Goal: Task Accomplishment & Management: Use online tool/utility

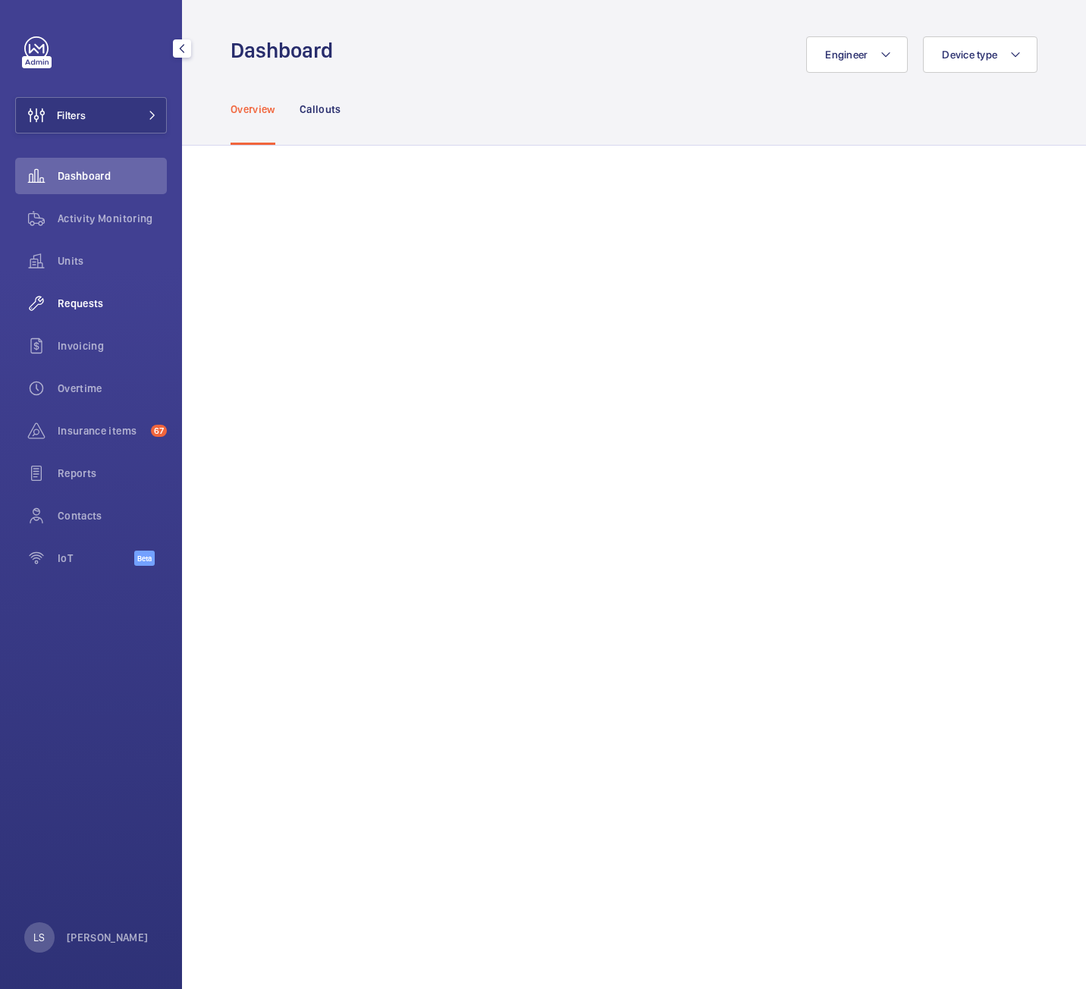
click at [90, 306] on span "Requests" at bounding box center [112, 303] width 109 height 15
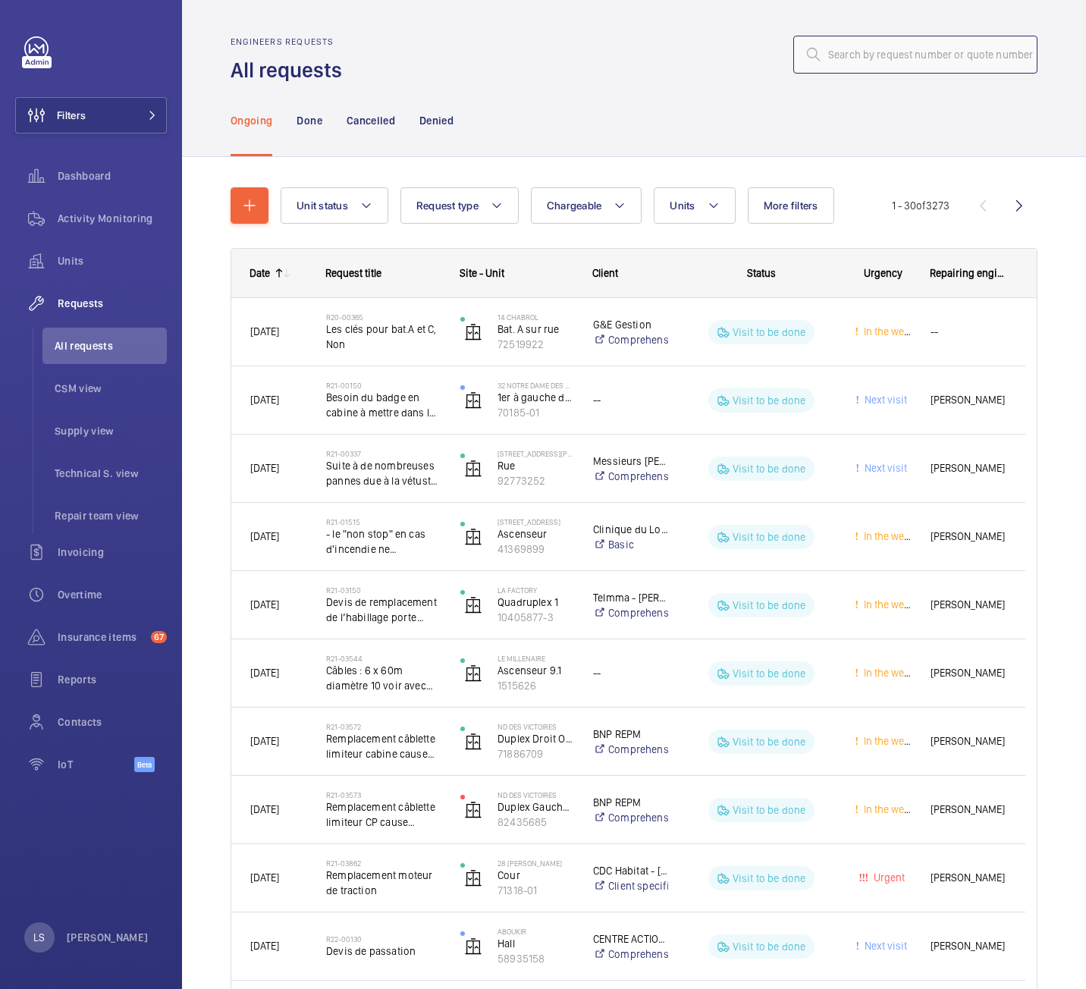
click at [919, 49] on input "text" at bounding box center [915, 55] width 244 height 38
paste input "R25-12217"
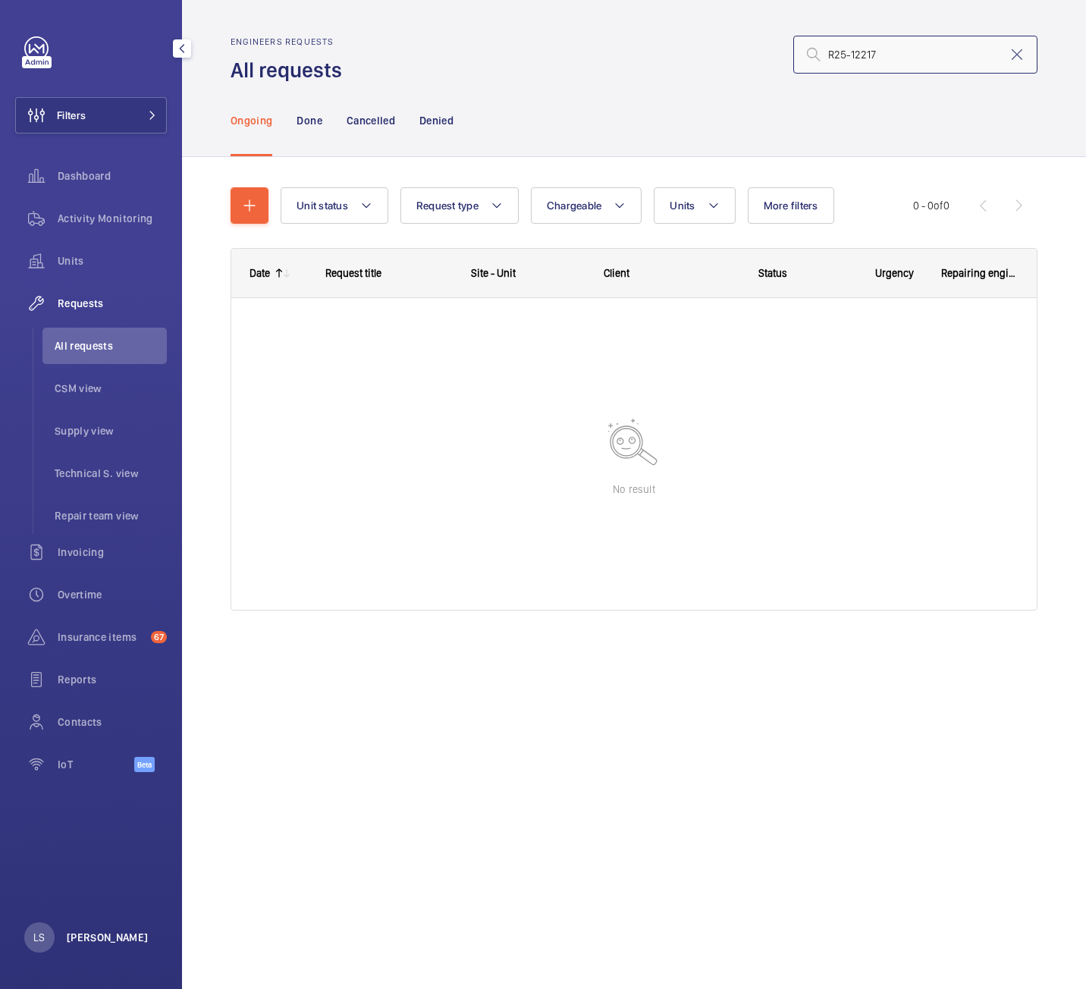
type input "R25-12217"
click at [120, 938] on p "[PERSON_NAME]" at bounding box center [108, 937] width 82 height 15
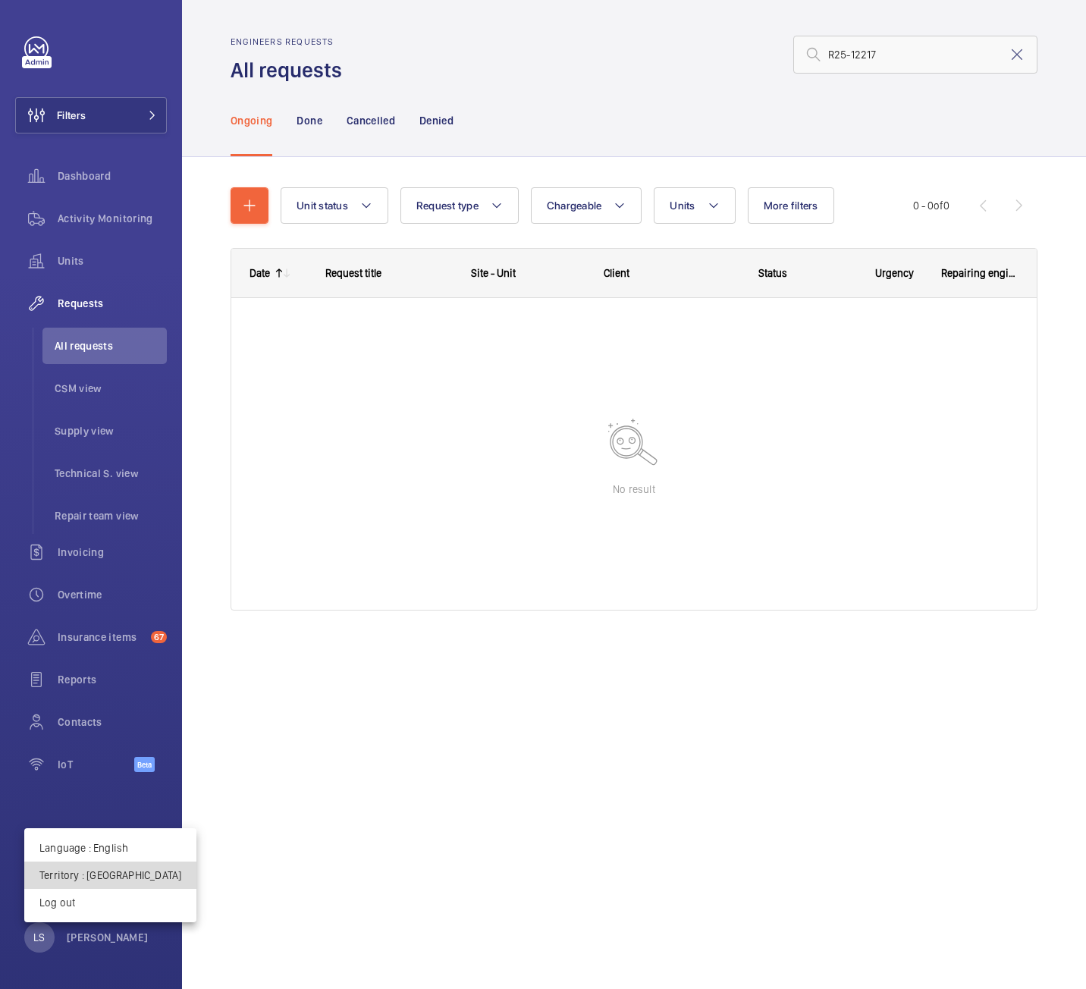
click at [112, 885] on button "Territory : [GEOGRAPHIC_DATA]" at bounding box center [110, 875] width 172 height 27
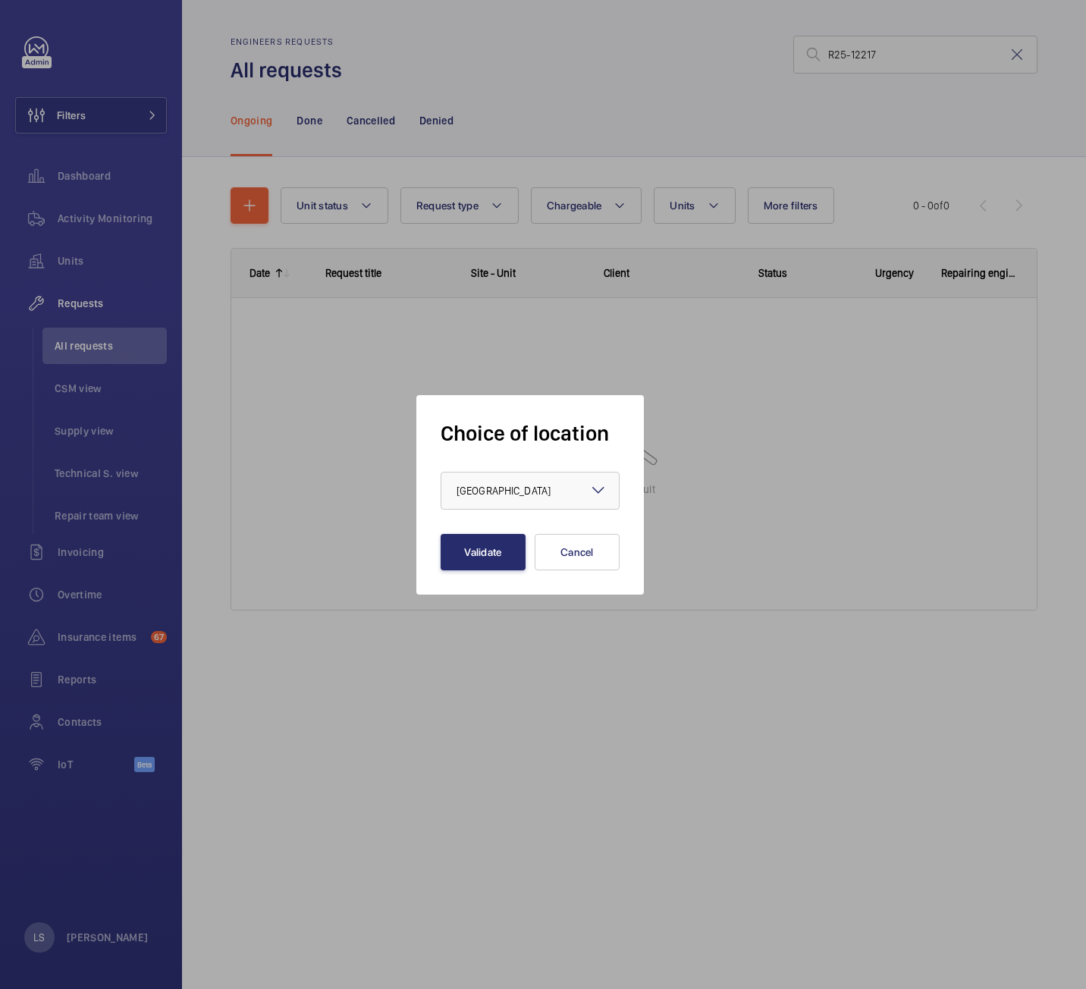
click at [466, 510] on form "Choice of location × [GEOGRAPHIC_DATA] × Validate Cancel" at bounding box center [530, 494] width 179 height 151
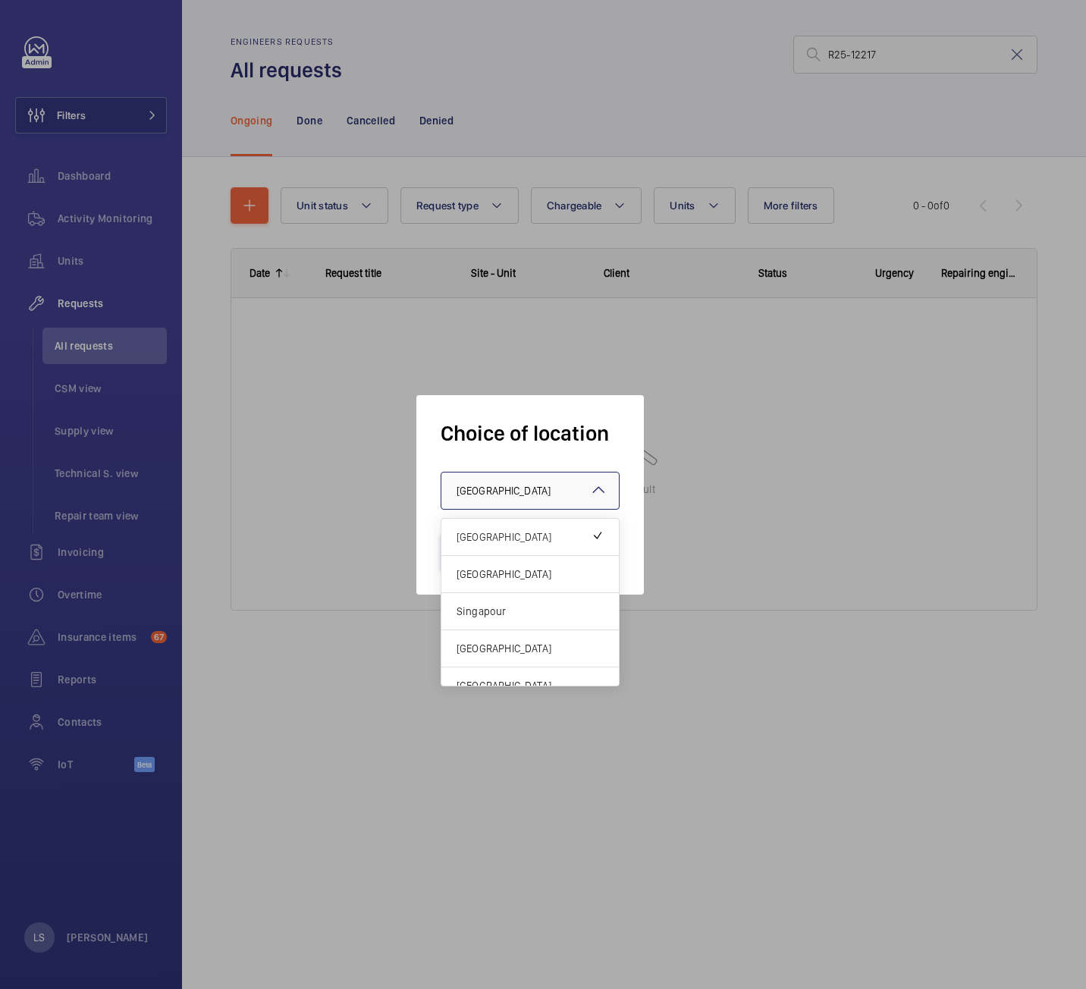
click at [483, 489] on span "[GEOGRAPHIC_DATA]" at bounding box center [504, 491] width 94 height 12
click at [505, 565] on div "[GEOGRAPHIC_DATA]" at bounding box center [529, 574] width 177 height 37
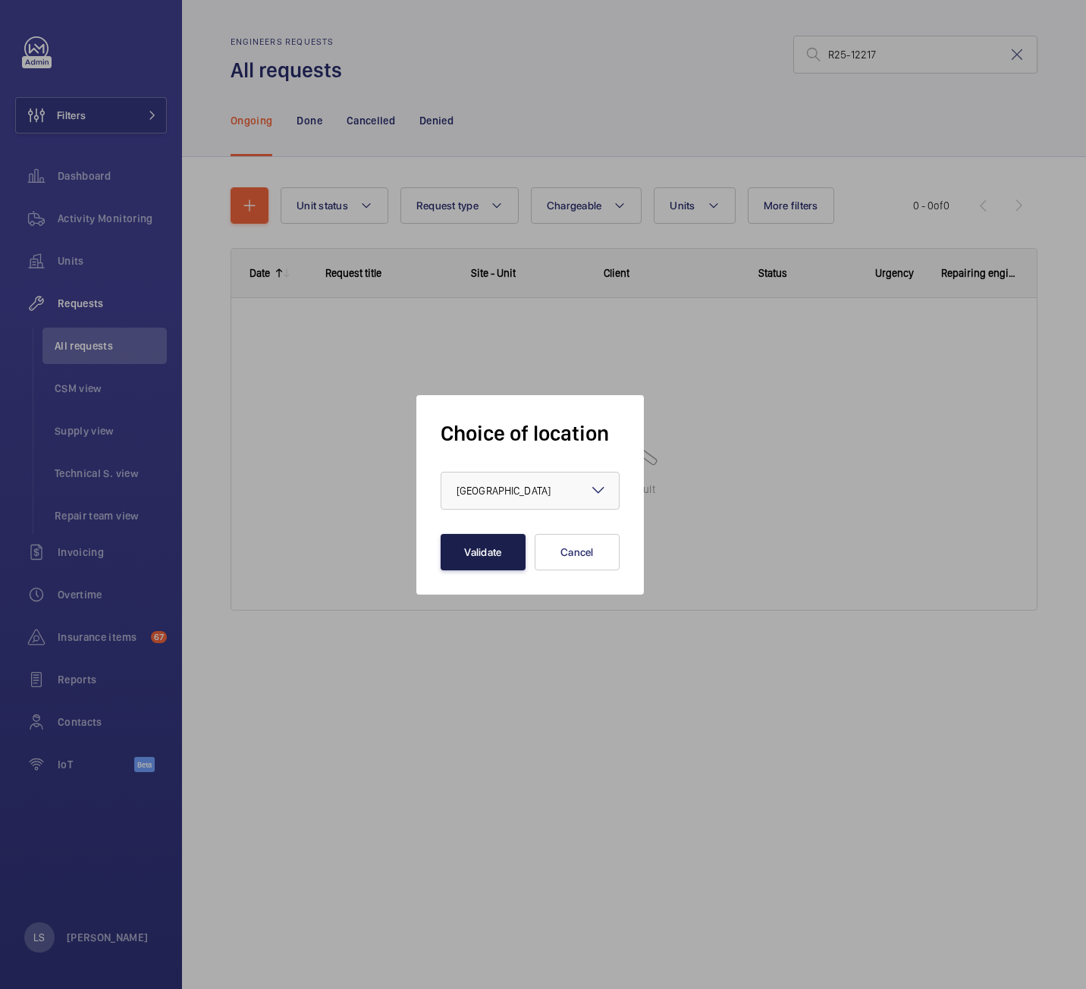
click at [469, 556] on button "Validate" at bounding box center [483, 552] width 85 height 36
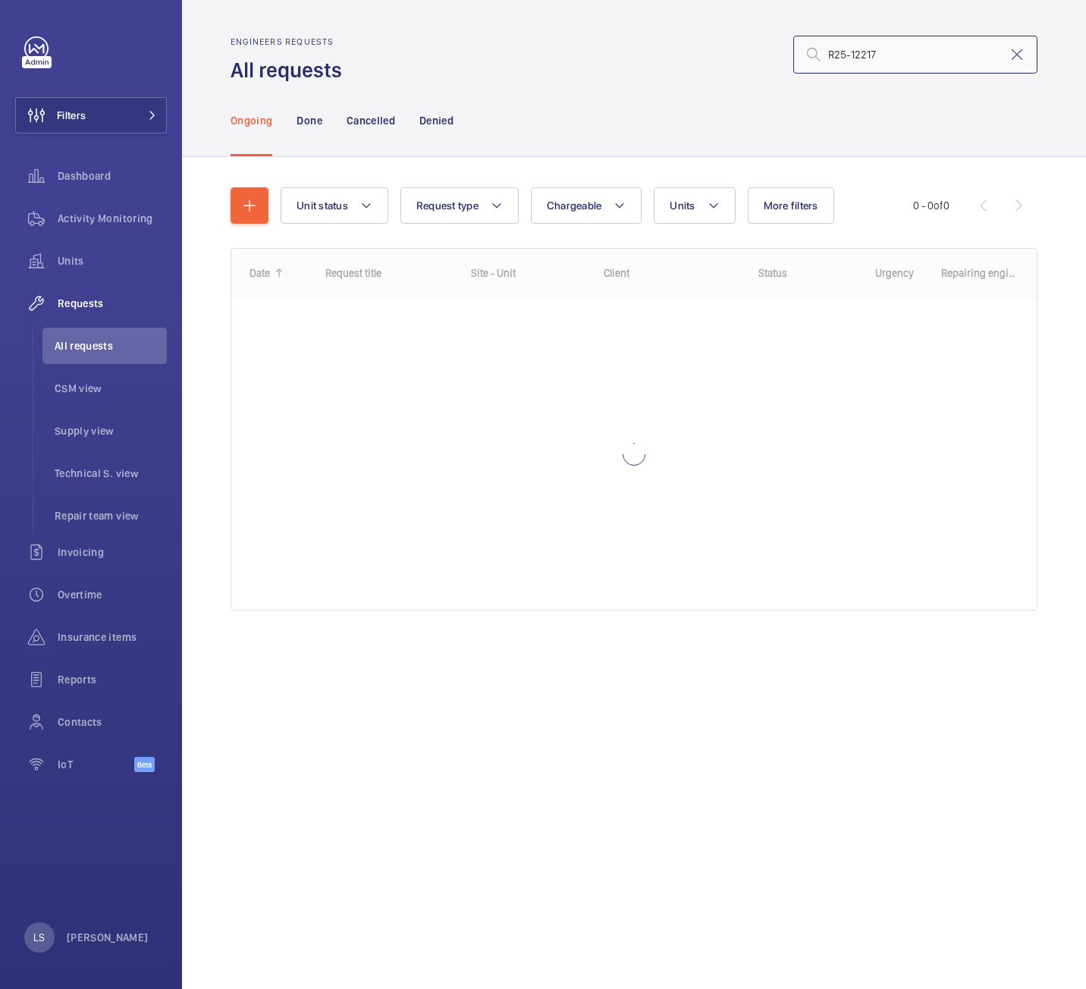
click at [889, 56] on input "R25-12217" at bounding box center [915, 55] width 244 height 38
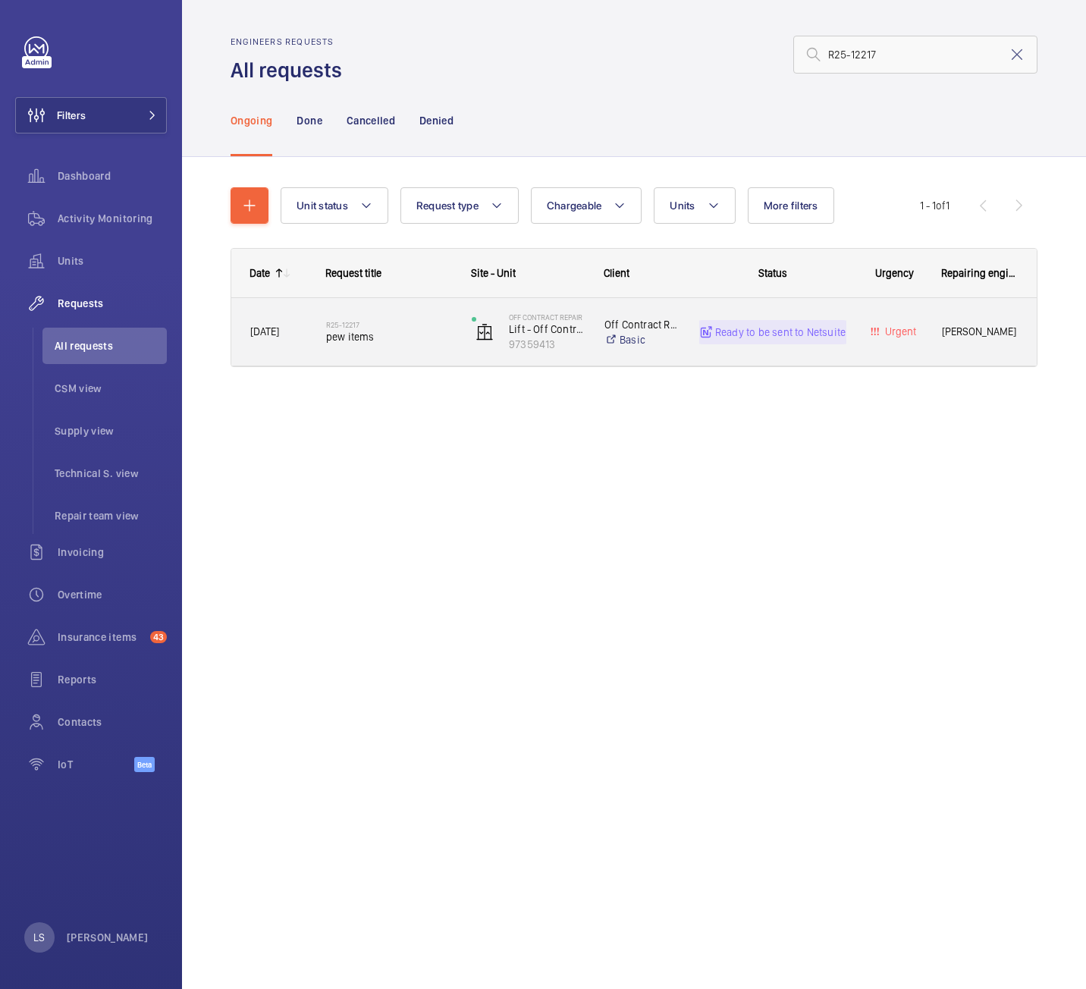
click at [382, 347] on div "R25-12217 pew items" at bounding box center [389, 332] width 126 height 44
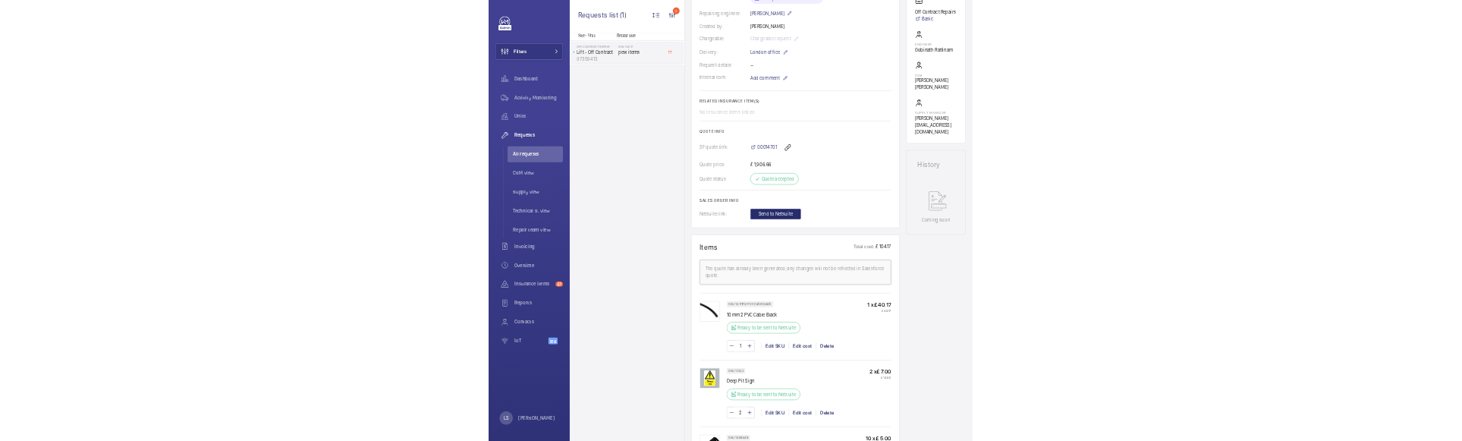
scroll to position [379, 0]
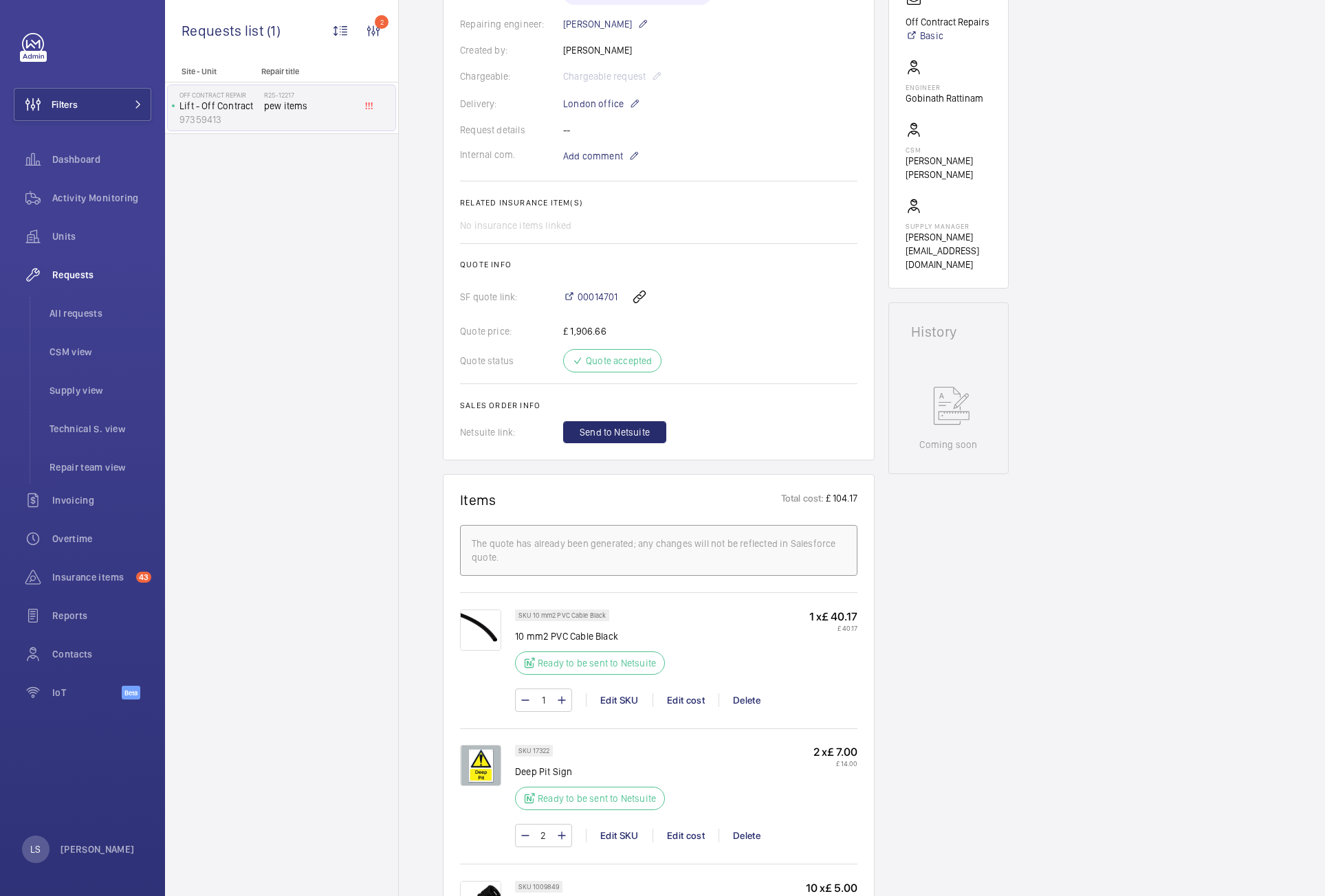
click at [317, 397] on div "Site - Unit Repair title Off Contract Repair Lift - Off Contract 97359413 R25-1…" at bounding box center [281, 481] width 233 height 829
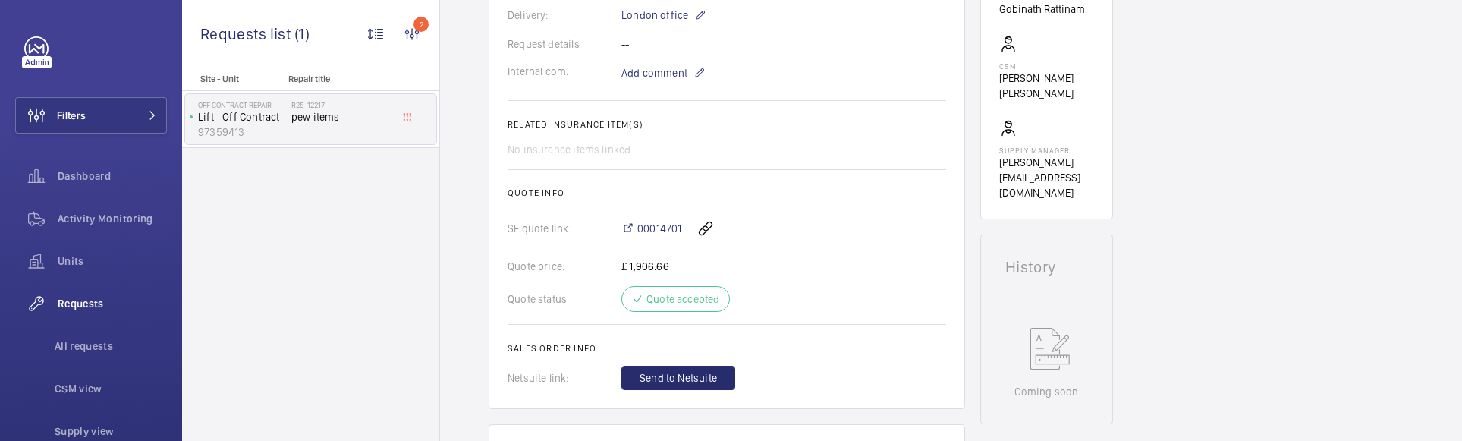
scroll to position [683, 0]
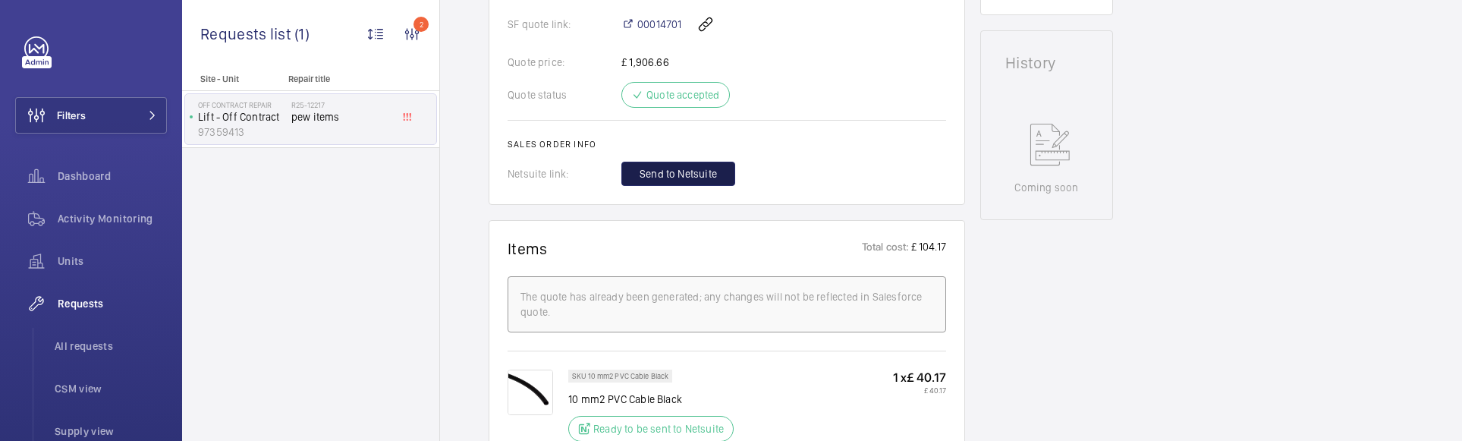
click at [691, 177] on span "Send to Netsuite" at bounding box center [677, 173] width 77 height 15
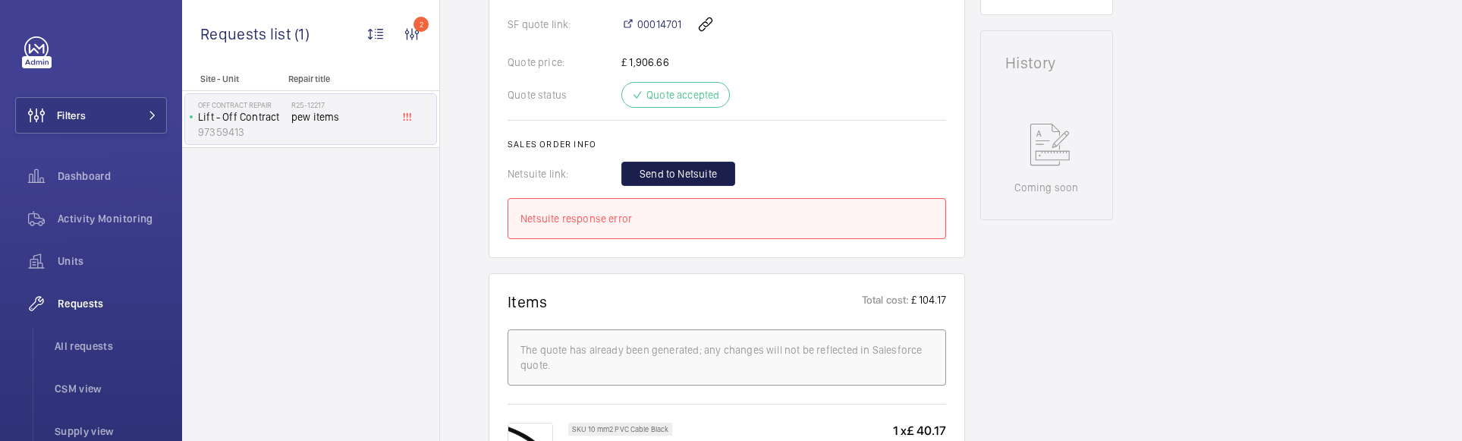
click at [677, 169] on span "Send to Netsuite" at bounding box center [677, 173] width 77 height 15
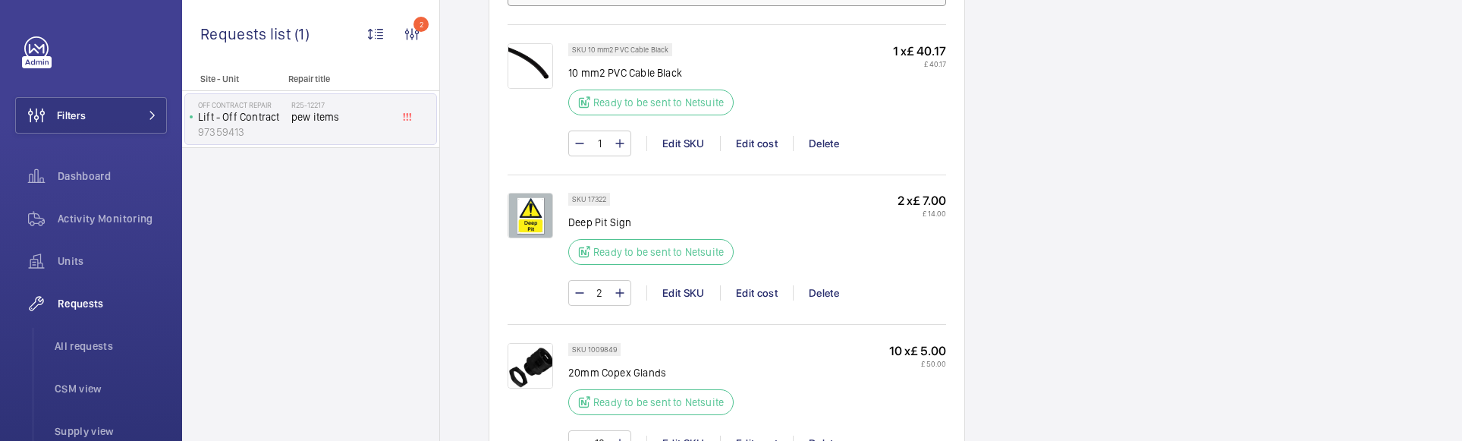
scroll to position [986, 0]
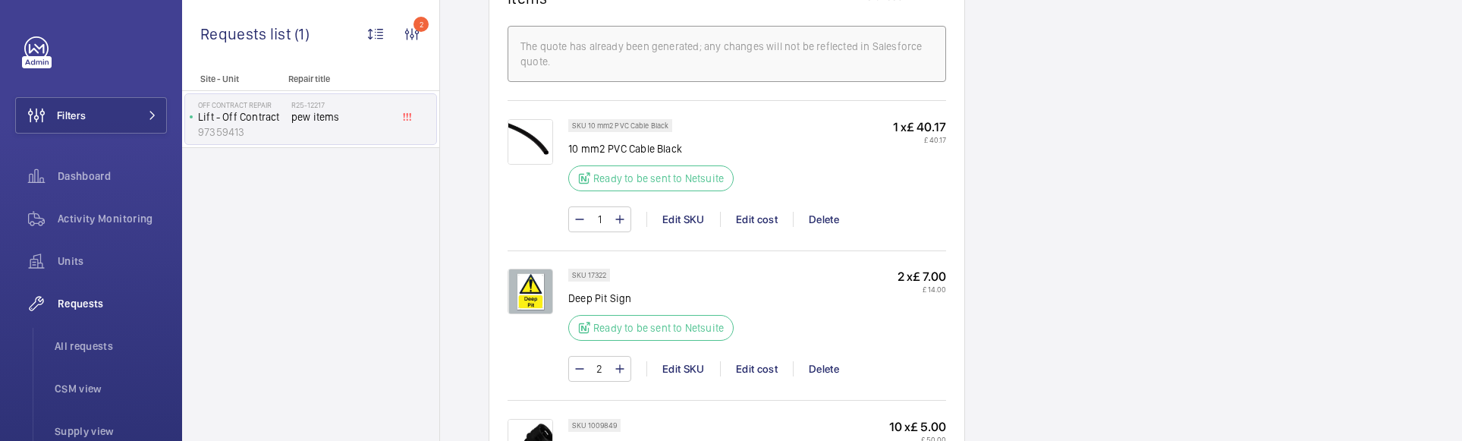
click at [578, 124] on p "SKU 10 mm2 PVC Cable Black" at bounding box center [620, 125] width 96 height 5
click at [598, 128] on p "SKU 10 mm2 PVC Cable Black" at bounding box center [620, 125] width 96 height 5
click at [599, 128] on p "SKU 10 mm2 PVC Cable Black" at bounding box center [620, 125] width 96 height 5
drag, startPoint x: 584, startPoint y: 126, endPoint x: 687, endPoint y: 126, distance: 103.2
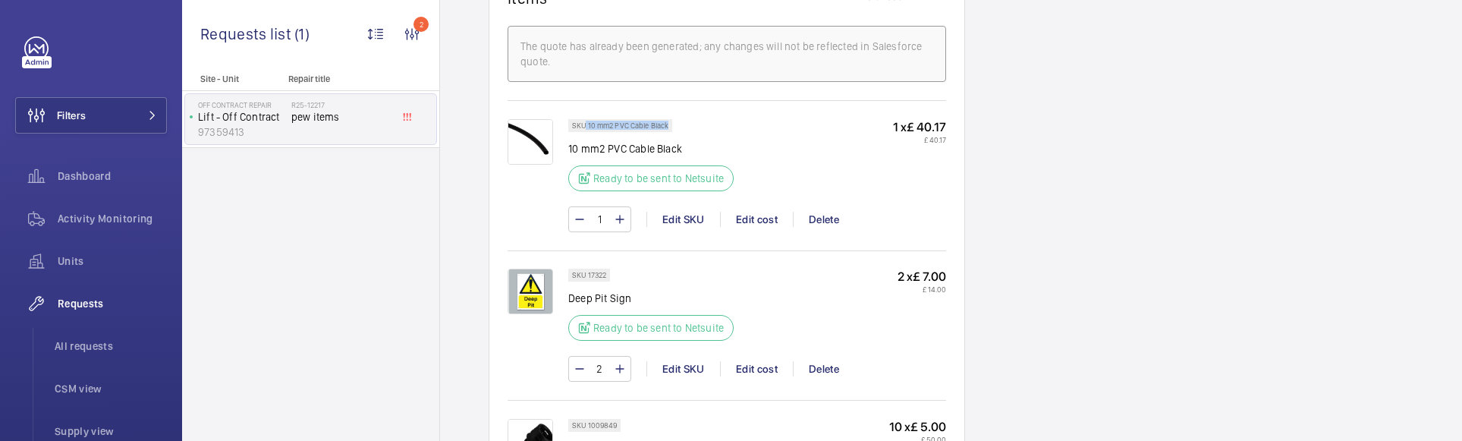
click at [680, 126] on wm-front-pills "SKU 10 mm2 PVC Cable Black" at bounding box center [624, 125] width 113 height 13
click at [702, 126] on div "SKU 10 mm2 PVC Cable Black 10 mm2 PVC Cable Black Ready to be sent to Netsuite" at bounding box center [655, 159] width 174 height 81
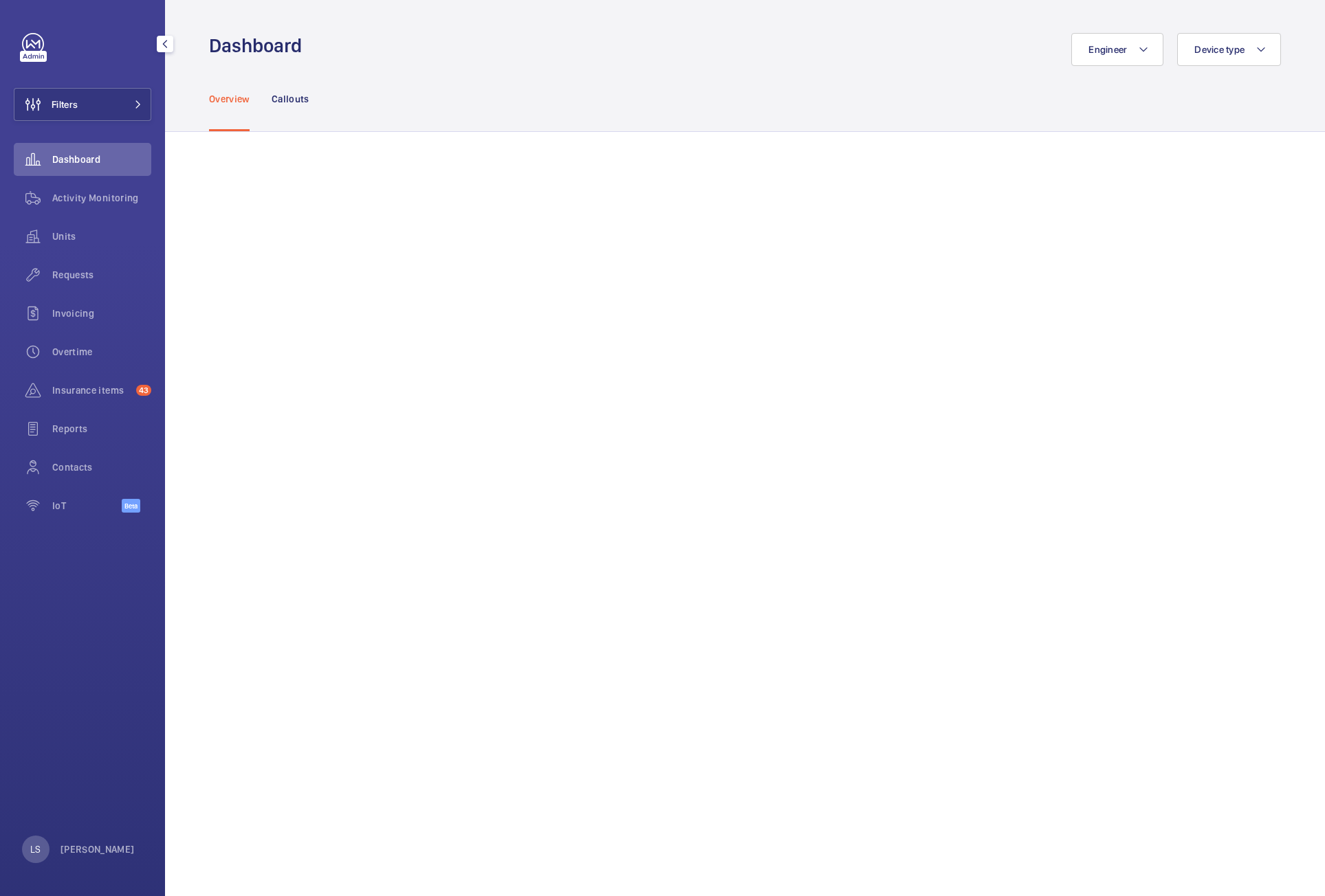
drag, startPoint x: 75, startPoint y: 268, endPoint x: 104, endPoint y: 294, distance: 38.9
click at [75, 268] on span "Requests" at bounding box center [102, 275] width 99 height 14
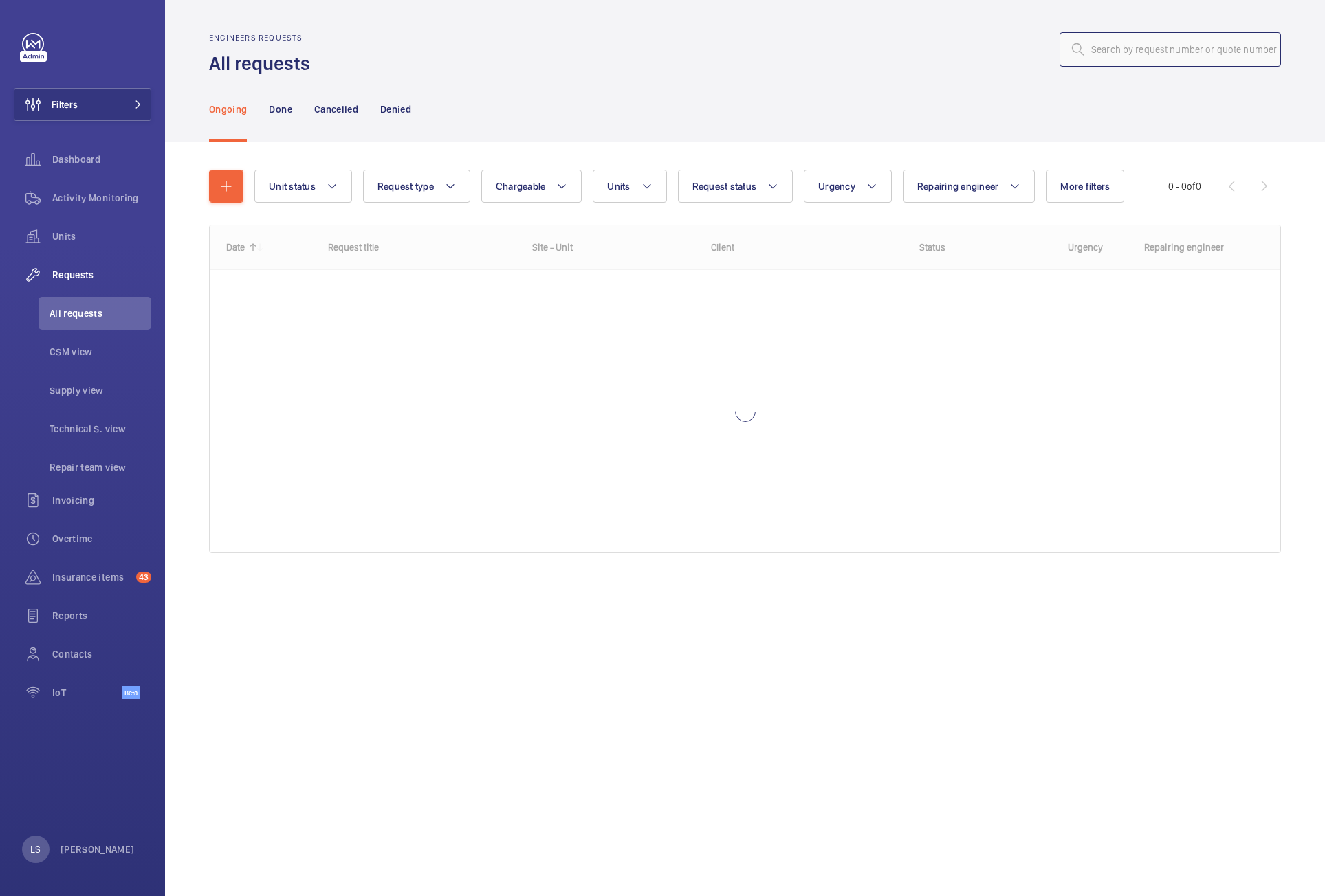
click at [1165, 61] on input "text" at bounding box center [1170, 50] width 221 height 34
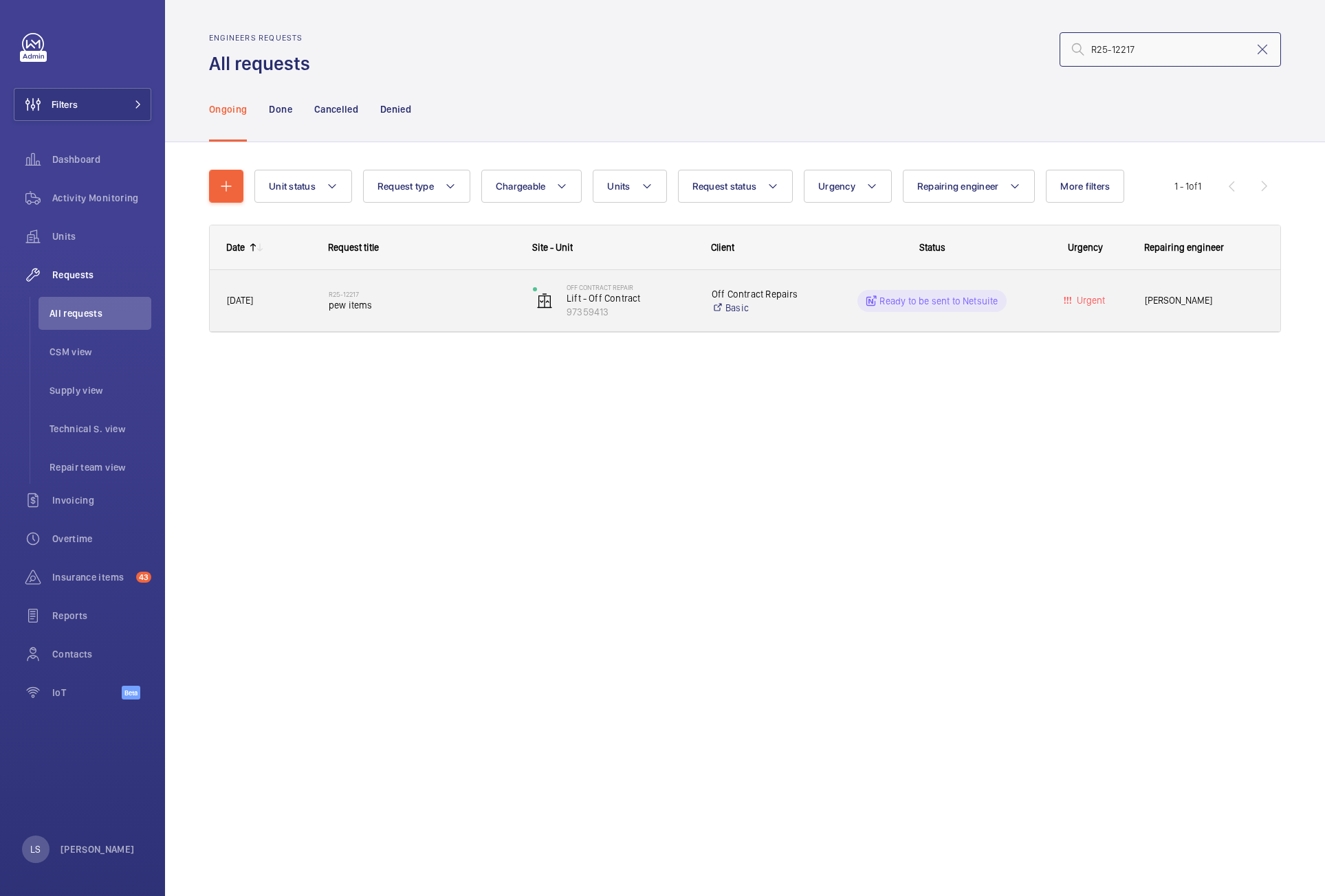
type input "R25-12217"
click at [424, 294] on h2 "R25-12217" at bounding box center [422, 294] width 187 height 8
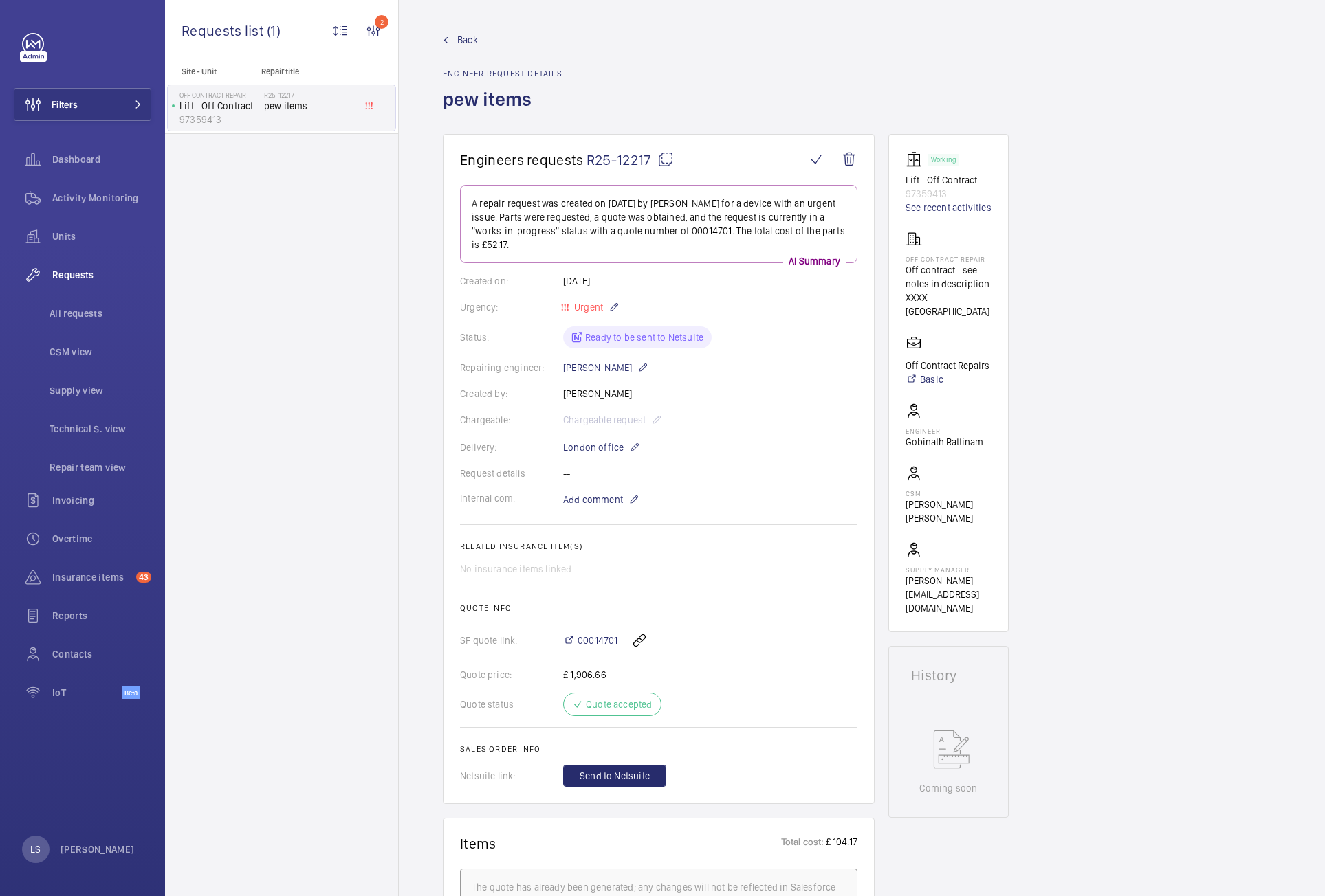
drag, startPoint x: 90, startPoint y: 306, endPoint x: 346, endPoint y: 258, distance: 260.5
click at [346, 258] on div "Site - Unit Repair title Off Contract Repair Lift - Off Contract 97359413 R25-1…" at bounding box center [281, 481] width 233 height 829
click at [338, 366] on div "Site - Unit Repair title Off Contract Repair Lift - Off Contract 97359413 R25-1…" at bounding box center [281, 481] width 233 height 829
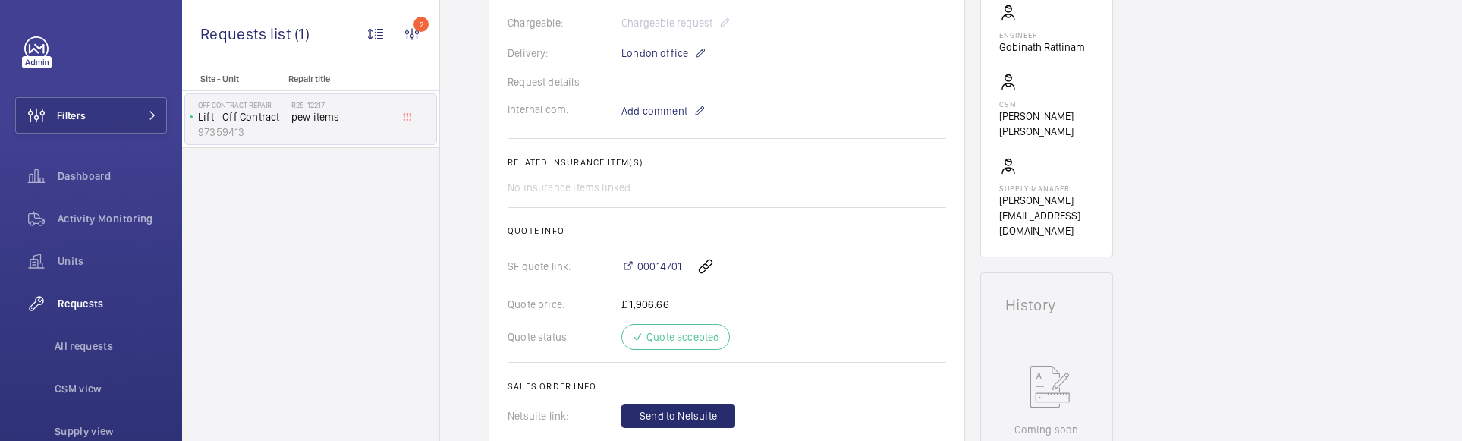
scroll to position [455, 0]
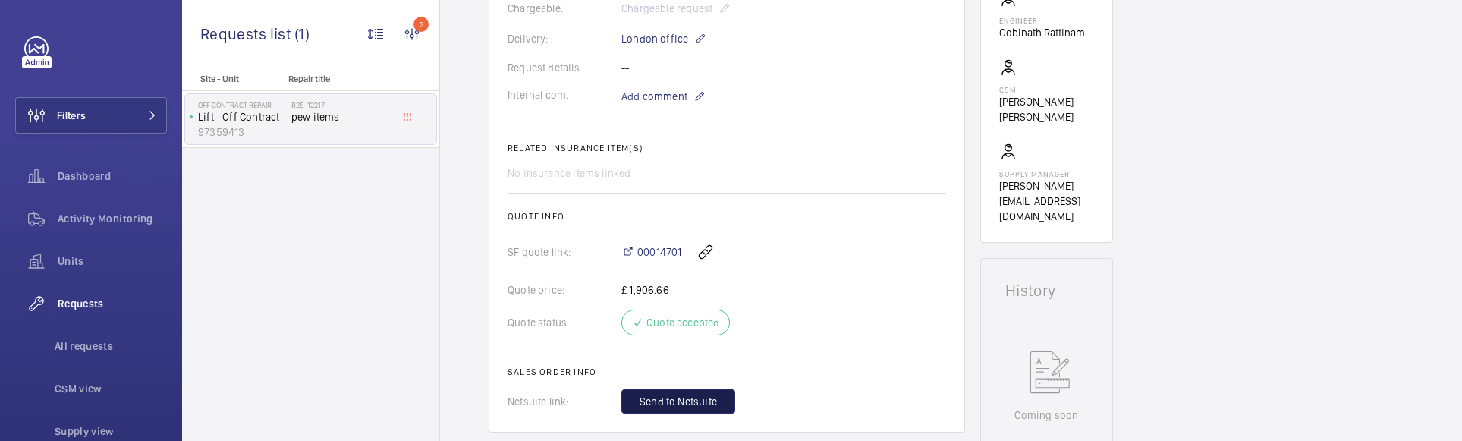
click at [678, 400] on span "Send to Netsuite" at bounding box center [677, 401] width 77 height 15
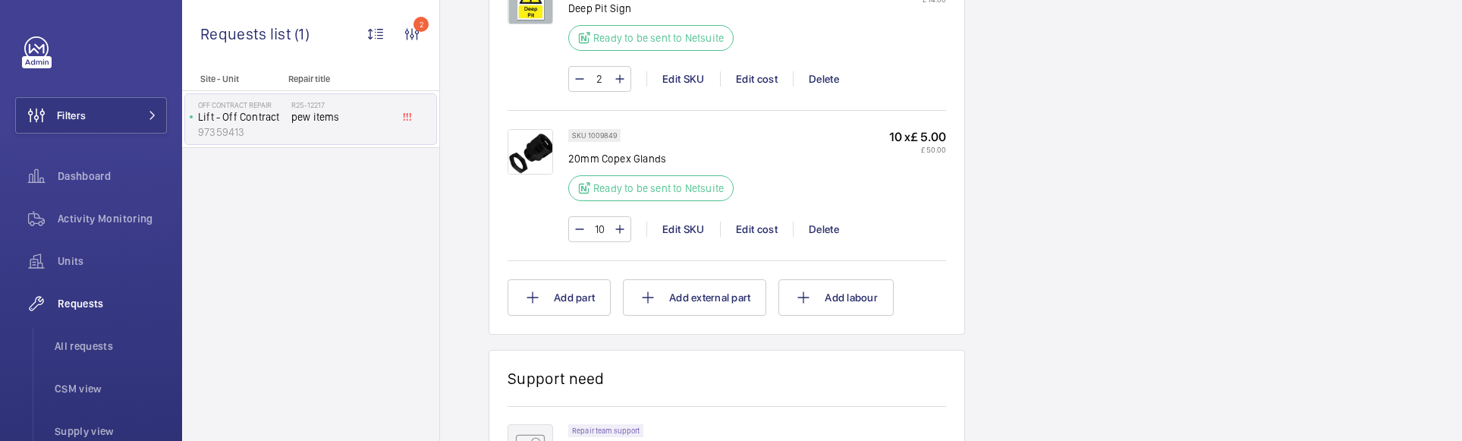
scroll to position [1289, 0]
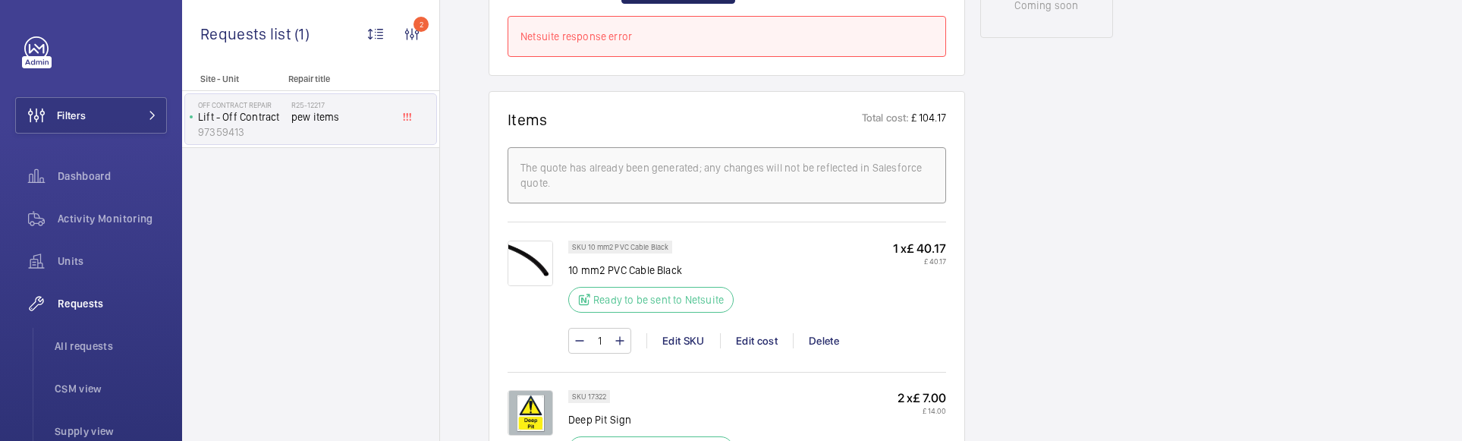
scroll to position [834, 0]
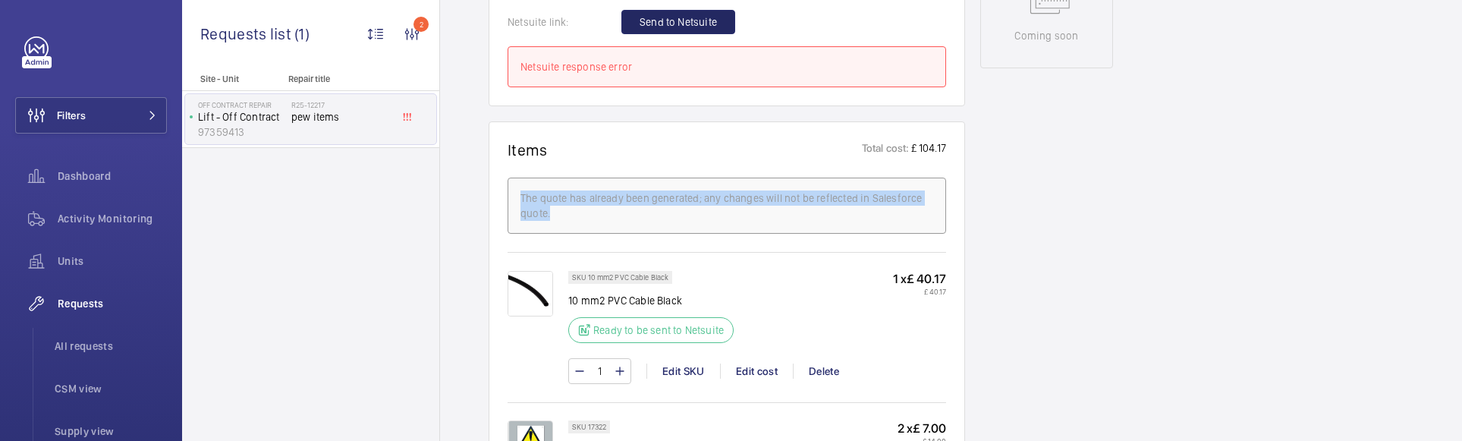
drag, startPoint x: 554, startPoint y: 206, endPoint x: 501, endPoint y: 196, distance: 54.1
click at [501, 196] on wm-front-card "Items Total cost: £ 104.17 The quote has already been generated; any changes wi…" at bounding box center [726, 448] width 476 height 655
drag, startPoint x: 705, startPoint y: 196, endPoint x: 927, endPoint y: 204, distance: 221.6
click at [927, 204] on div "The quote has already been generated; any changes will not be reflected in Sale…" at bounding box center [726, 205] width 413 height 30
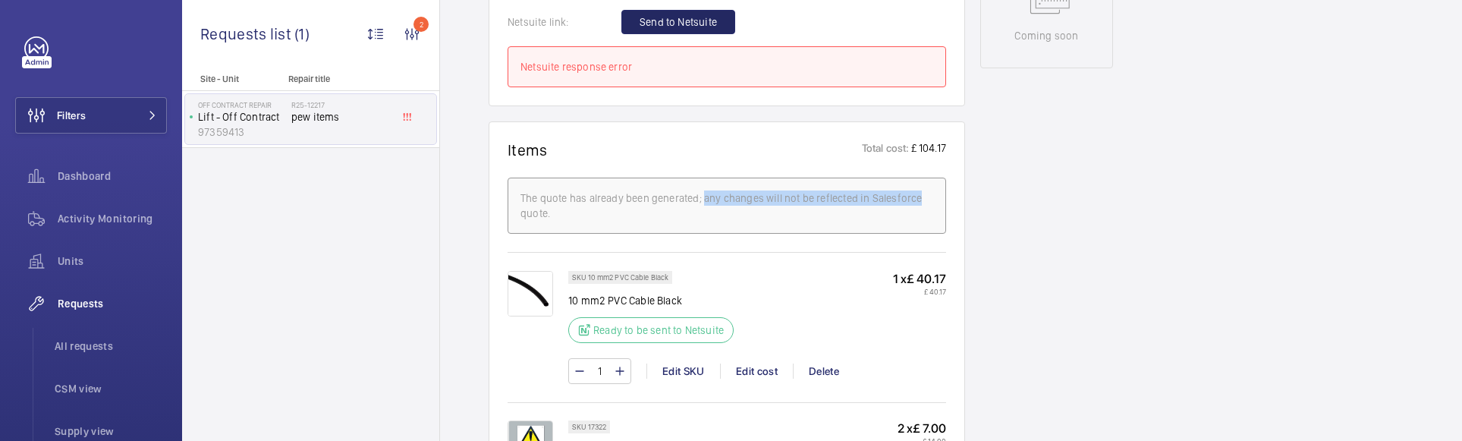
click at [928, 204] on div "The quote has already been generated; any changes will not be reflected in Sale…" at bounding box center [726, 205] width 413 height 30
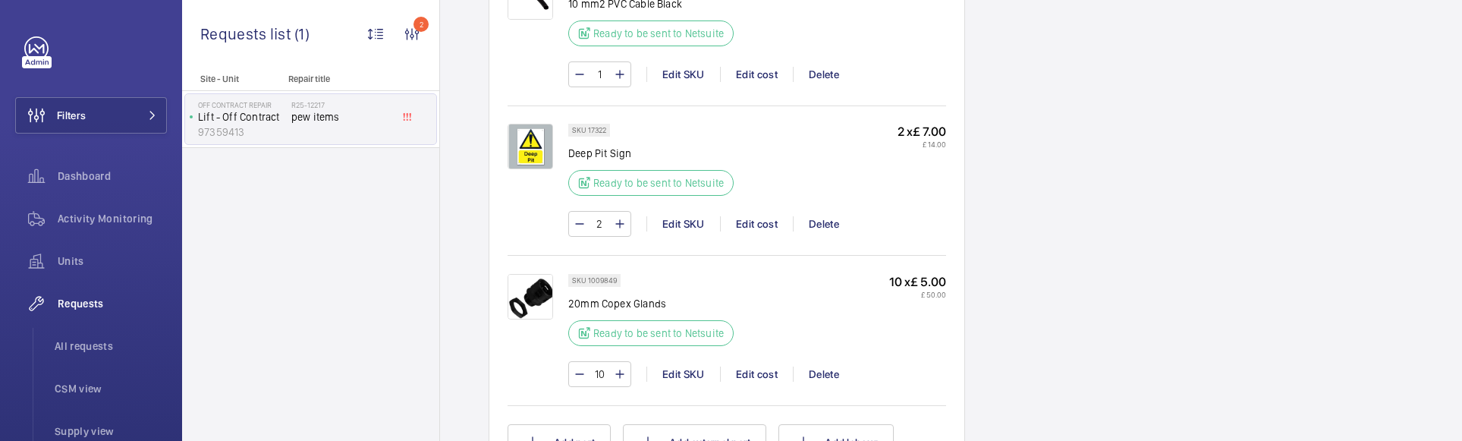
scroll to position [1138, 0]
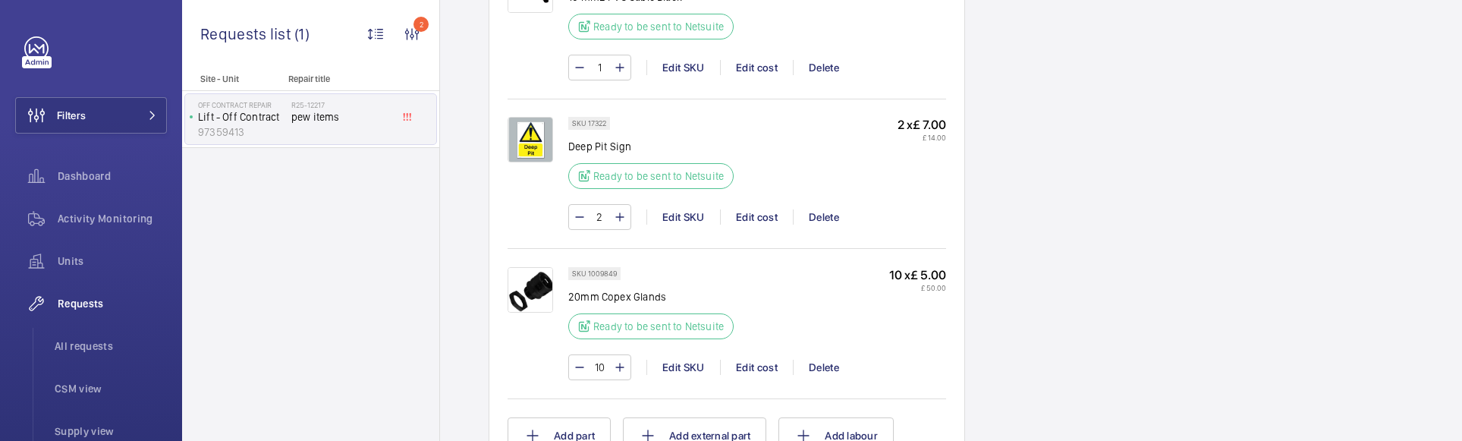
click at [1108, 266] on div "Working Lift - Off Contract 97359413 See recent activities Off Contract Repair …" at bounding box center [1046, 21] width 133 height 2023
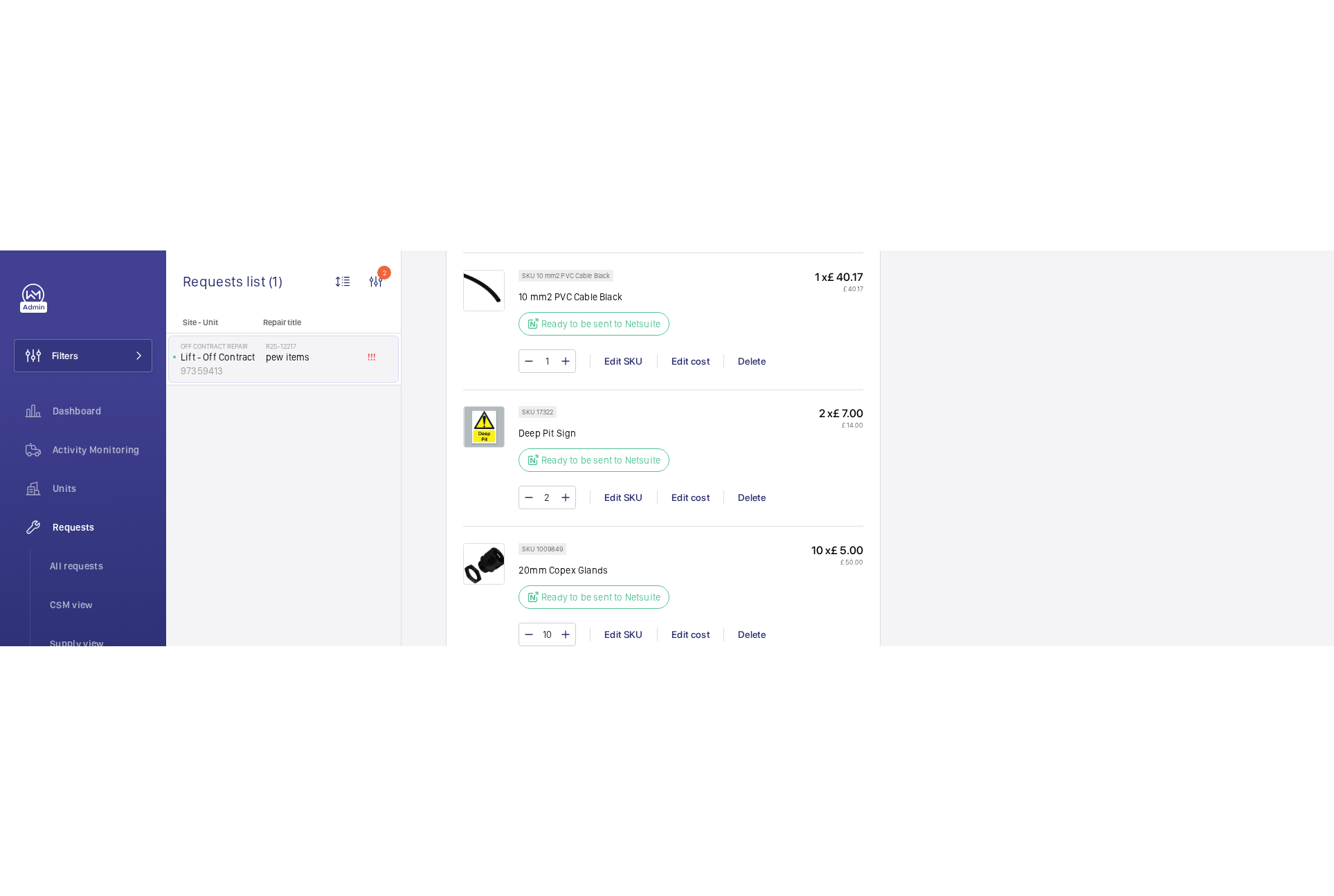
scroll to position [900, 0]
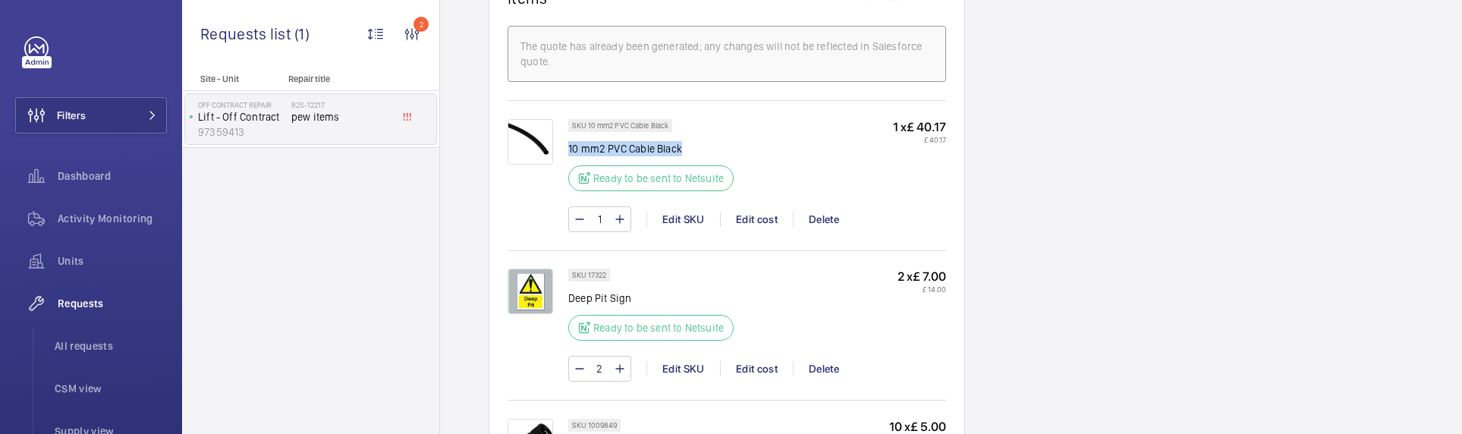
drag, startPoint x: 570, startPoint y: 149, endPoint x: 701, endPoint y: 145, distance: 131.3
click at [701, 145] on p "10 mm2 PVC Cable Black" at bounding box center [655, 148] width 174 height 15
copy p "10 mm2 PVC Cable Black"
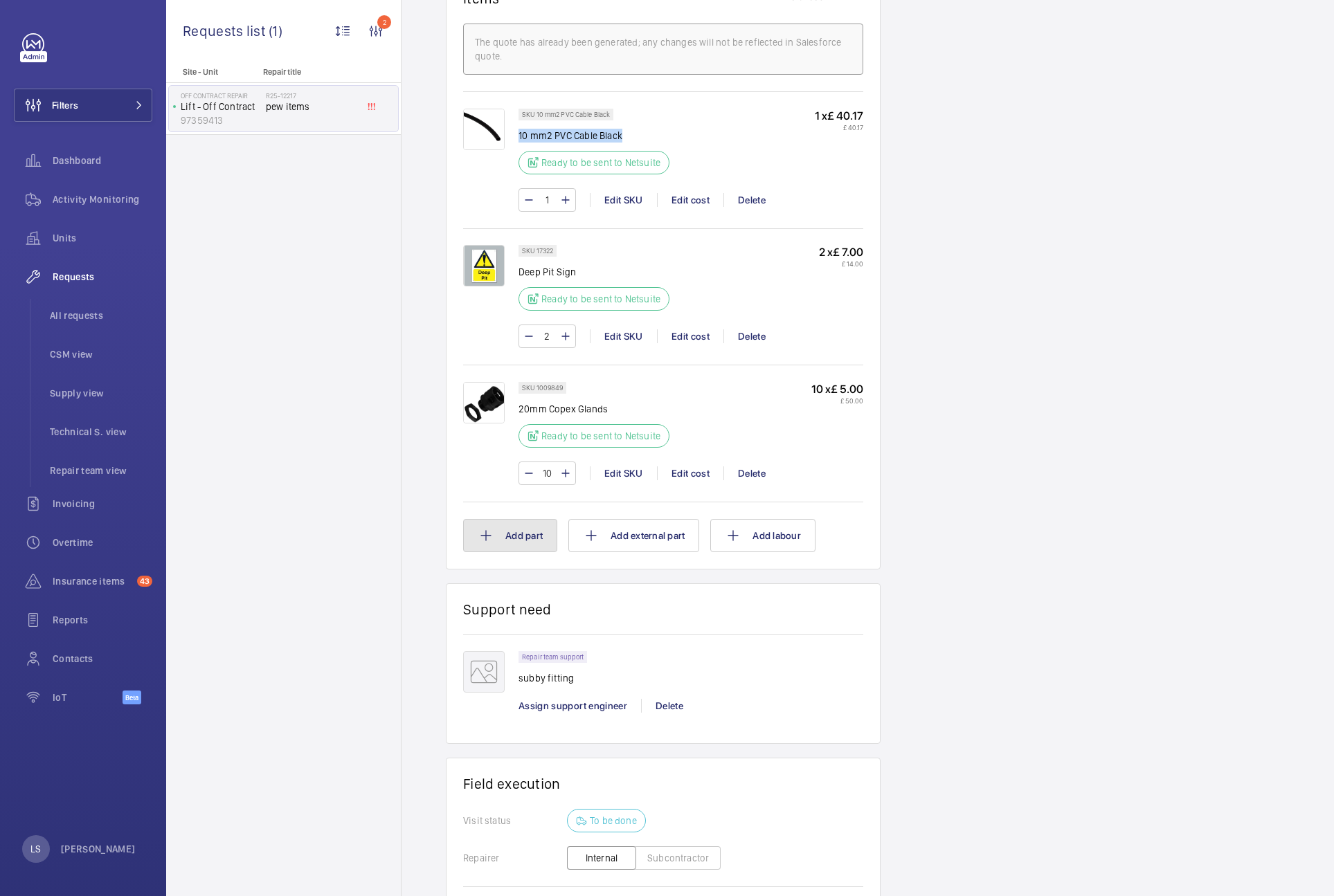
click at [503, 537] on button "Add part" at bounding box center [509, 536] width 94 height 33
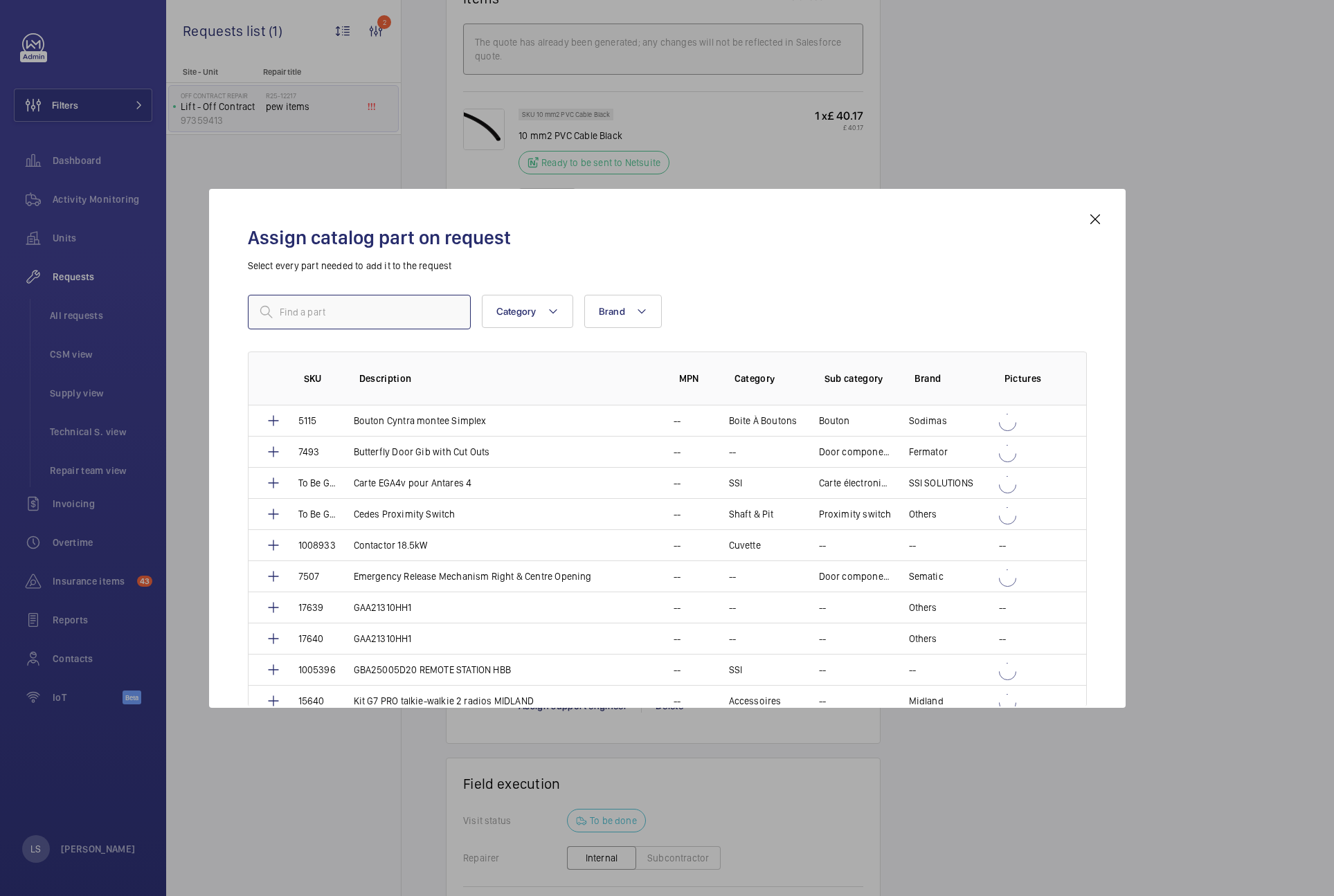
click at [314, 316] on input "text" at bounding box center [360, 312] width 223 height 35
paste input "10 mm2 PVC Cable Black"
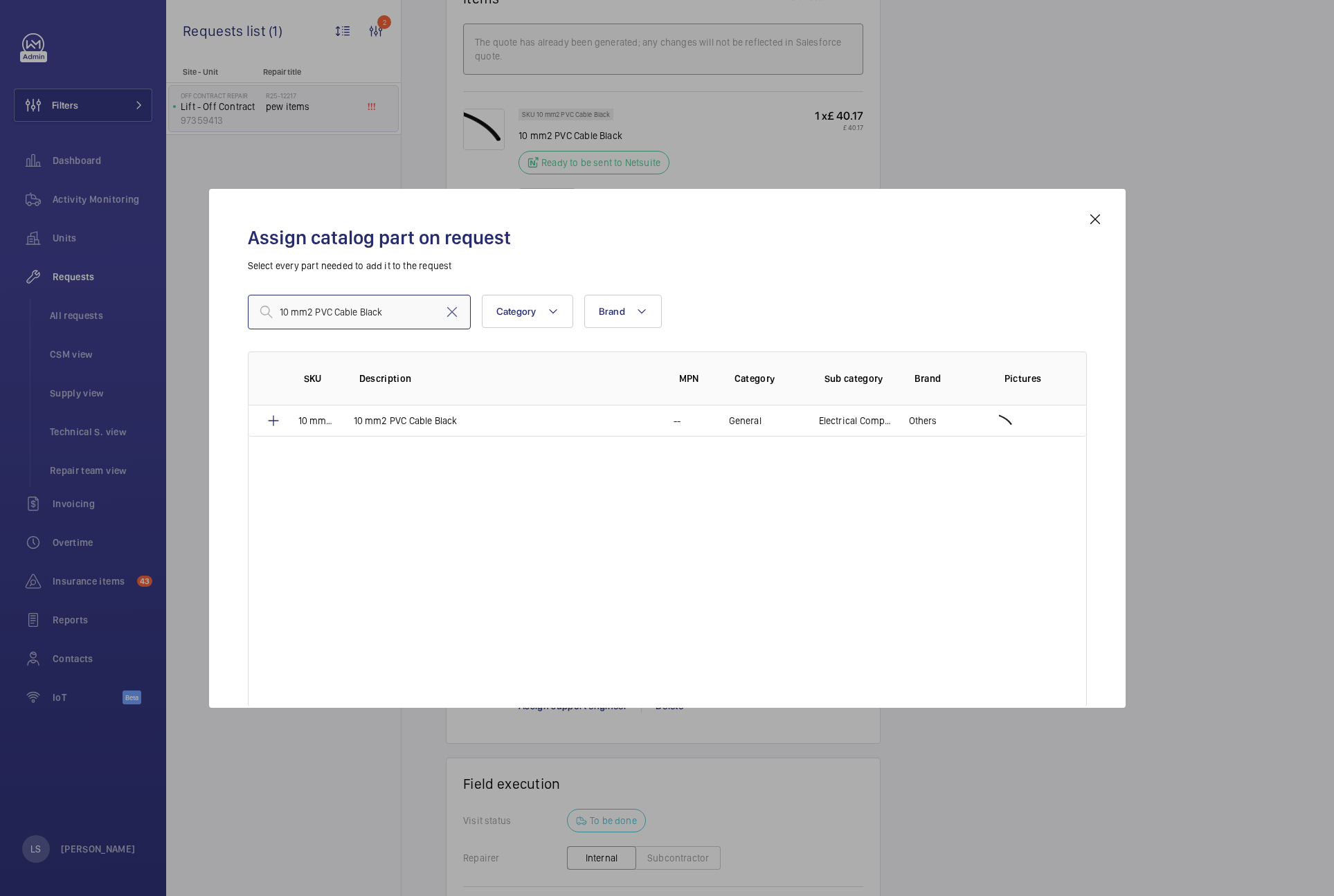
drag, startPoint x: 315, startPoint y: 313, endPoint x: 120, endPoint y: 299, distance: 195.5
click at [120, 299] on div "Assign catalog part on request Select every part needed to add it to the reques…" at bounding box center [667, 448] width 1334 height 896
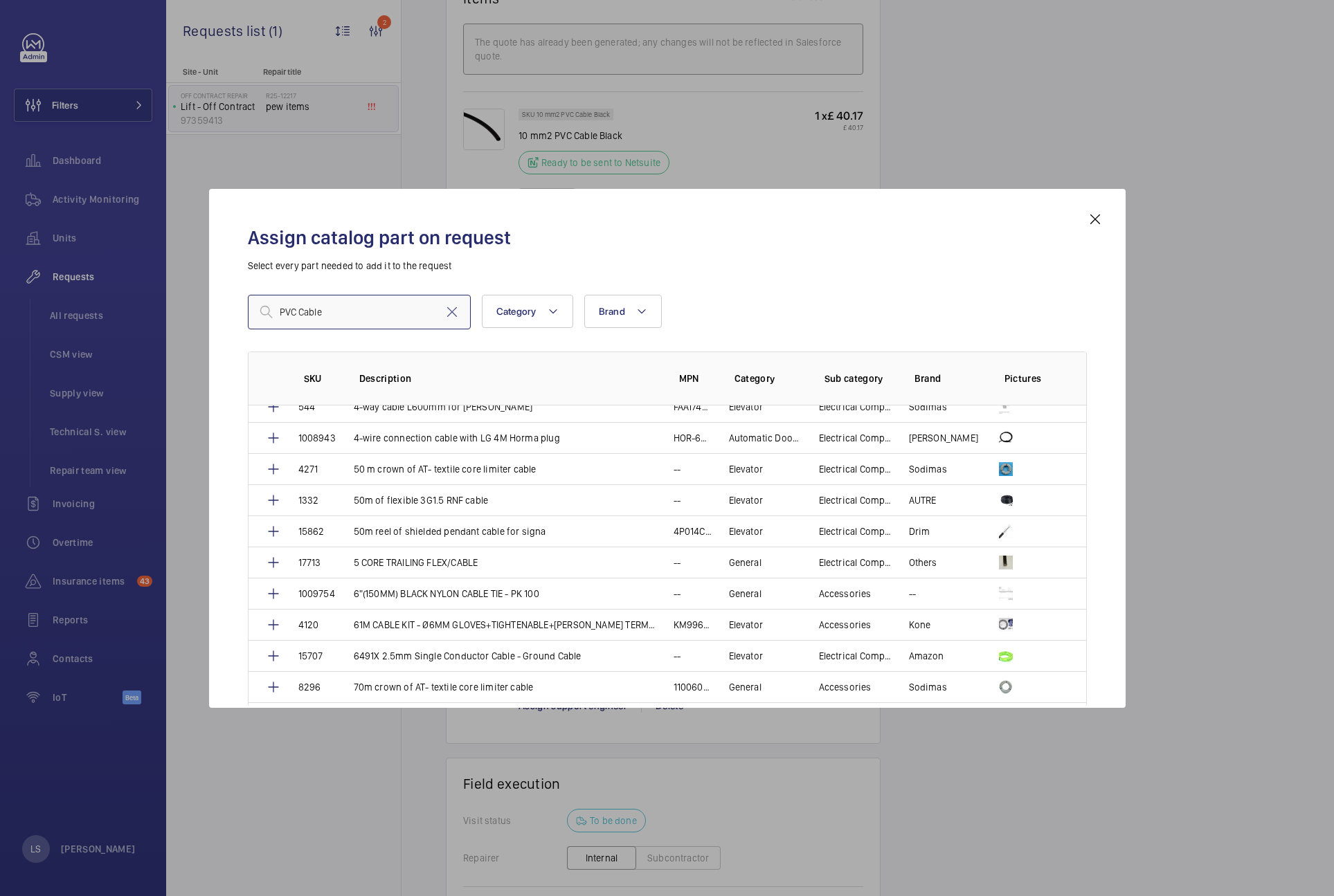
scroll to position [969, 0]
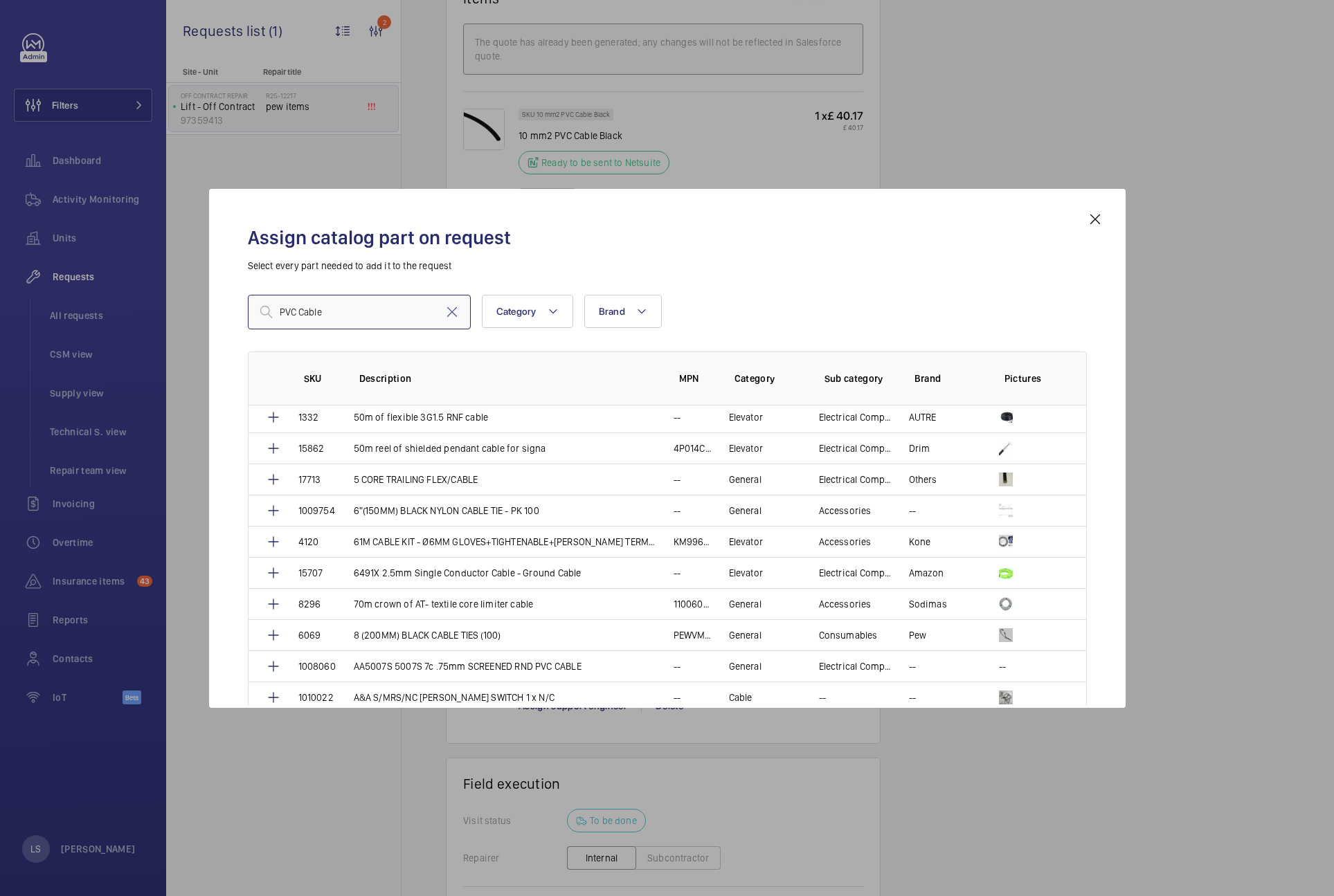
drag, startPoint x: 345, startPoint y: 312, endPoint x: 173, endPoint y: 302, distance: 172.3
click at [181, 303] on div "Assign catalog part on request Select every part needed to add it to the reques…" at bounding box center [667, 448] width 1334 height 896
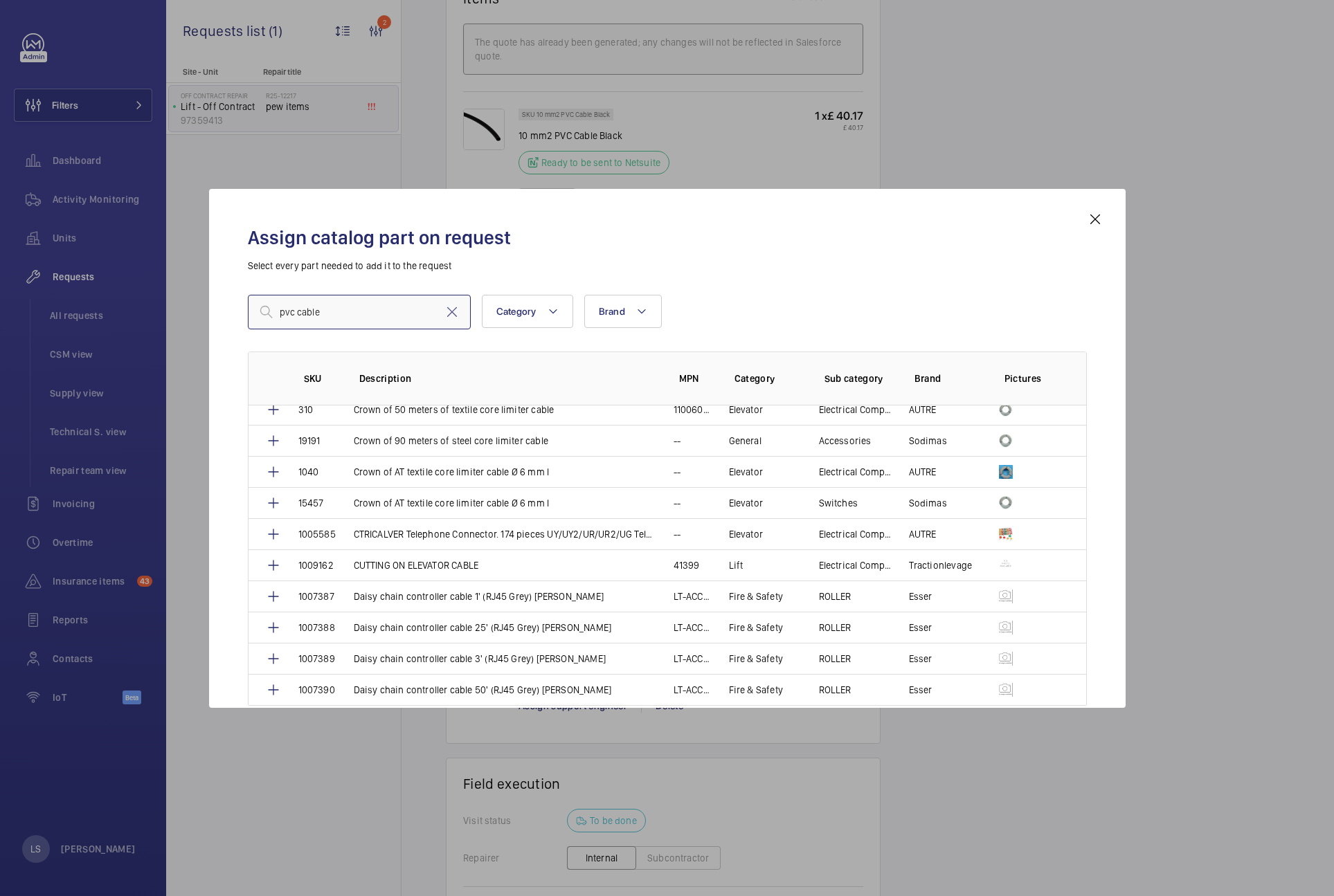
scroll to position [5353, 0]
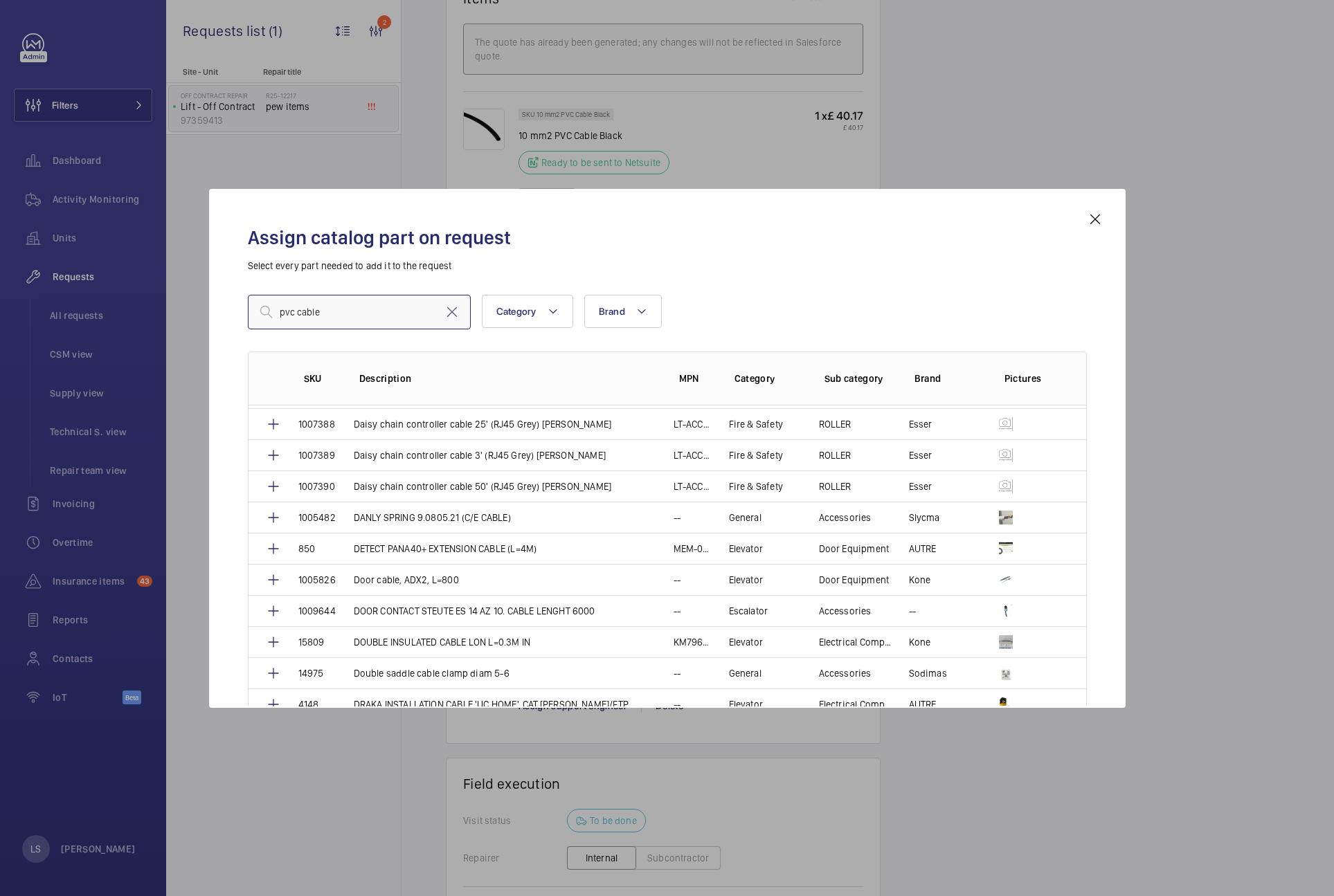
type input "pvc cable"
click at [1099, 219] on mat-icon at bounding box center [1095, 219] width 16 height 16
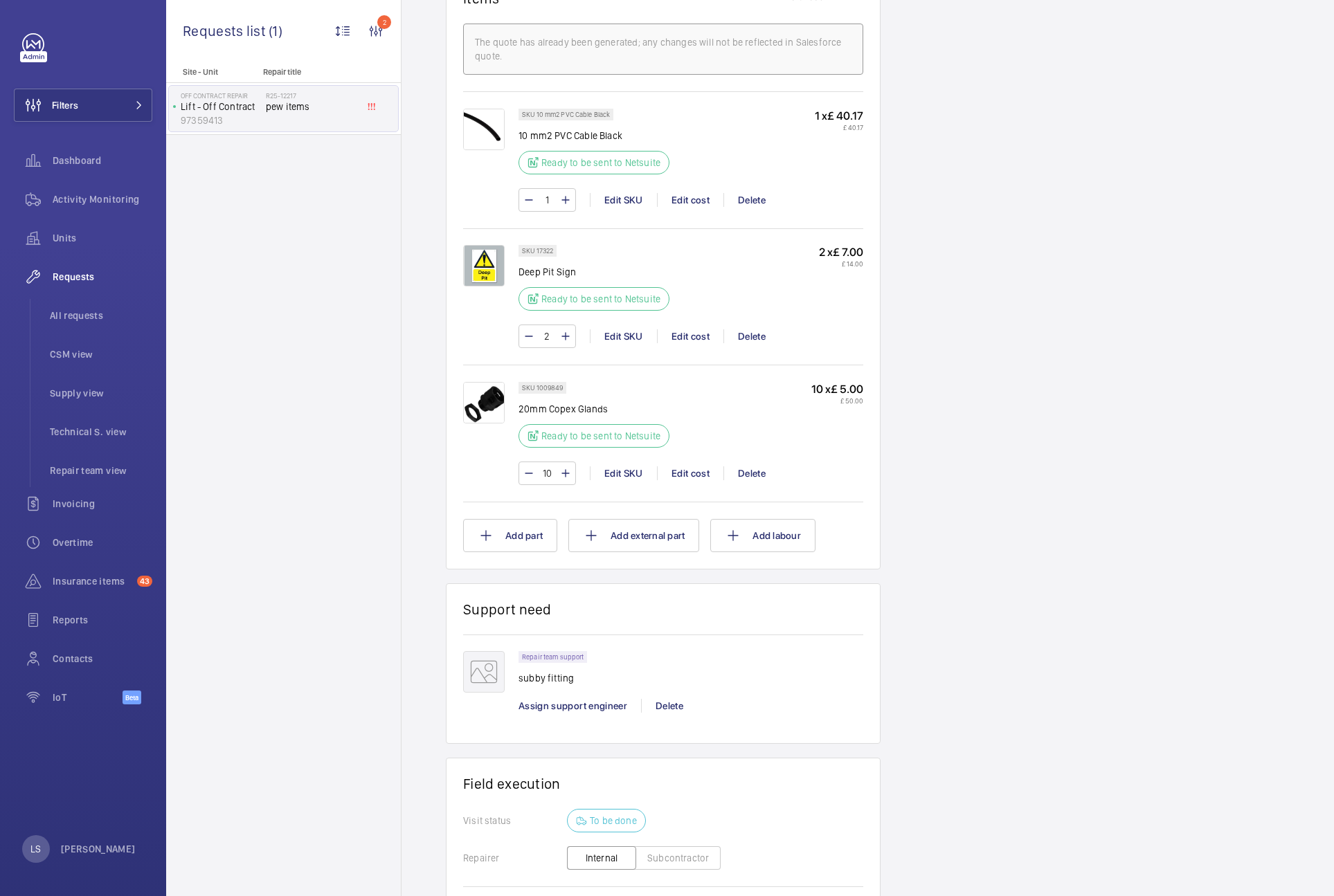
click at [1134, 362] on div "Engineers requests R25-12217 A repair request was created on 2025-09-15 by Jen …" at bounding box center [868, 180] width 933 height 1890
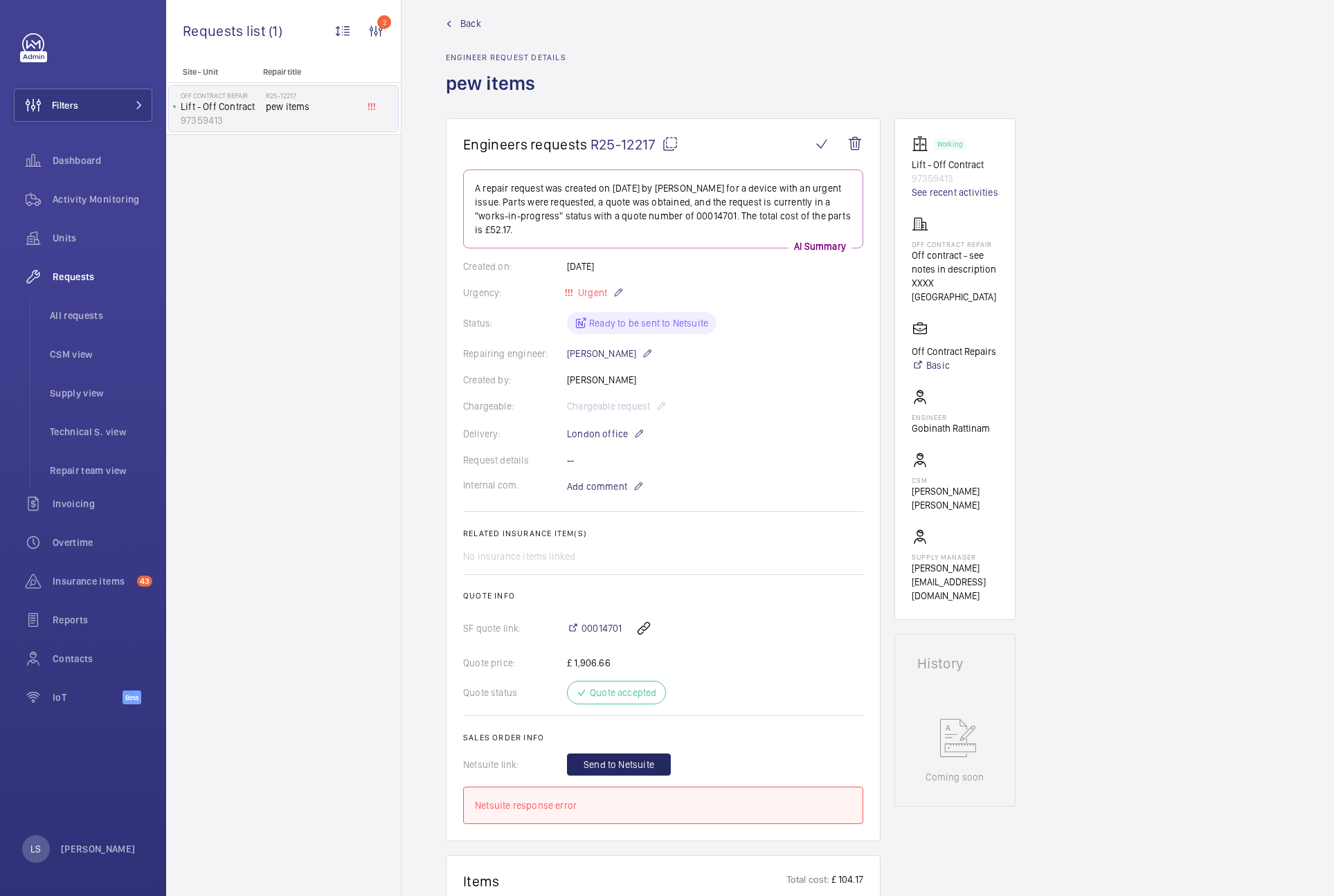
scroll to position [0, 0]
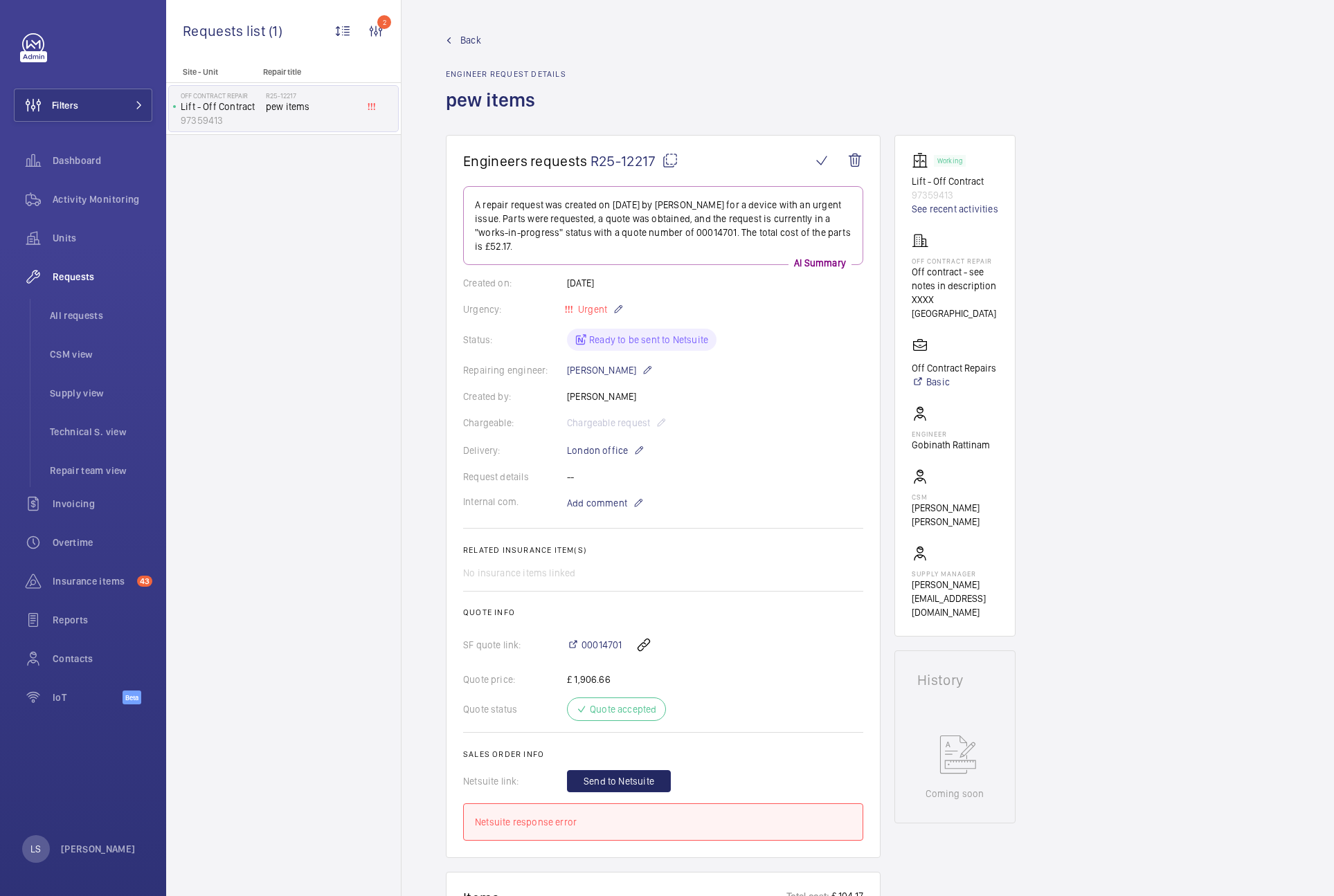
drag, startPoint x: 572, startPoint y: 675, endPoint x: 620, endPoint y: 677, distance: 48.0
click at [618, 677] on div "Quote price: £ 1,906.66" at bounding box center [662, 679] width 400 height 14
click at [330, 655] on div "Site - Unit Repair title Off Contract Repair Lift - Off Contract 97359413 R25-1…" at bounding box center [283, 482] width 234 height 829
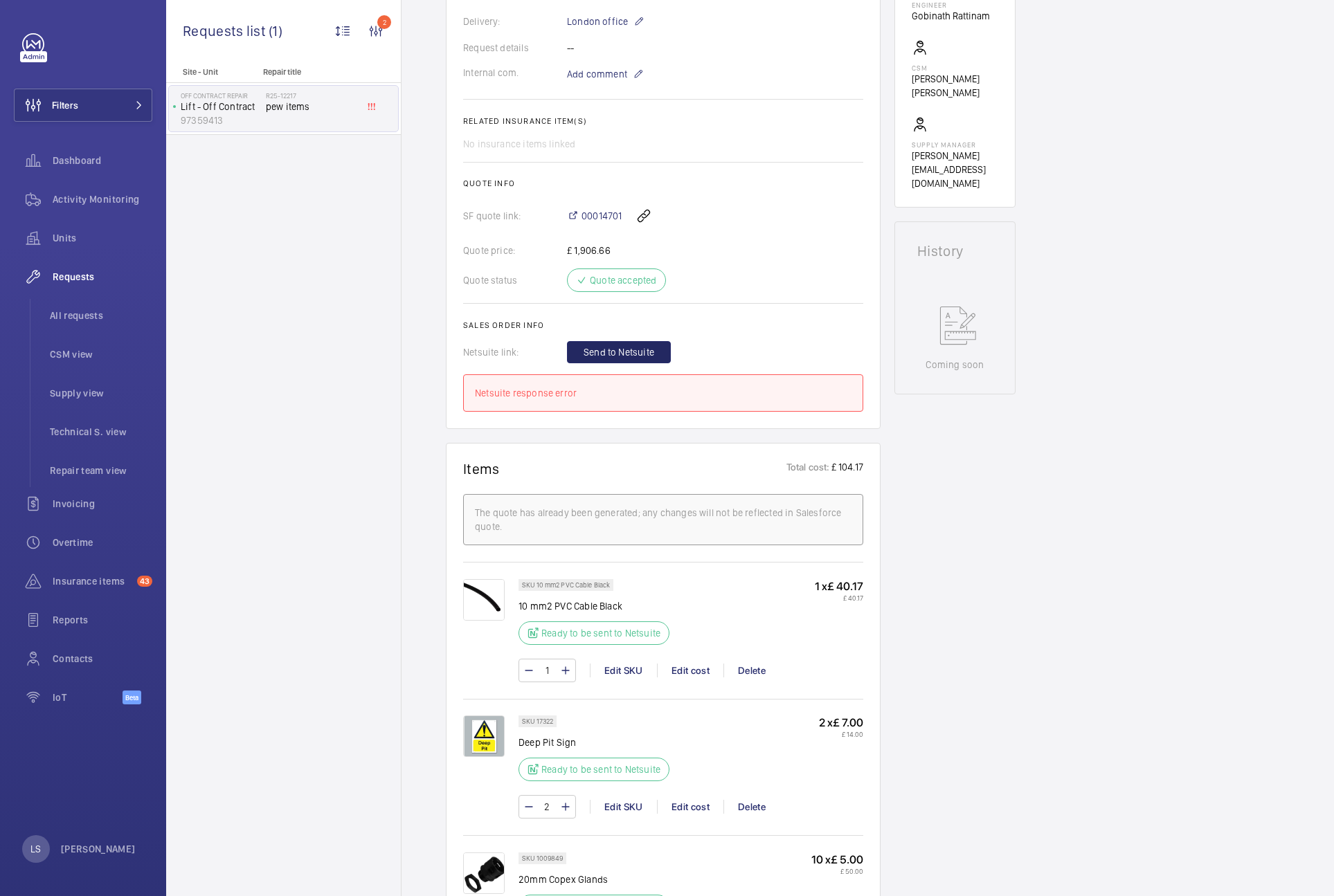
scroll to position [554, 0]
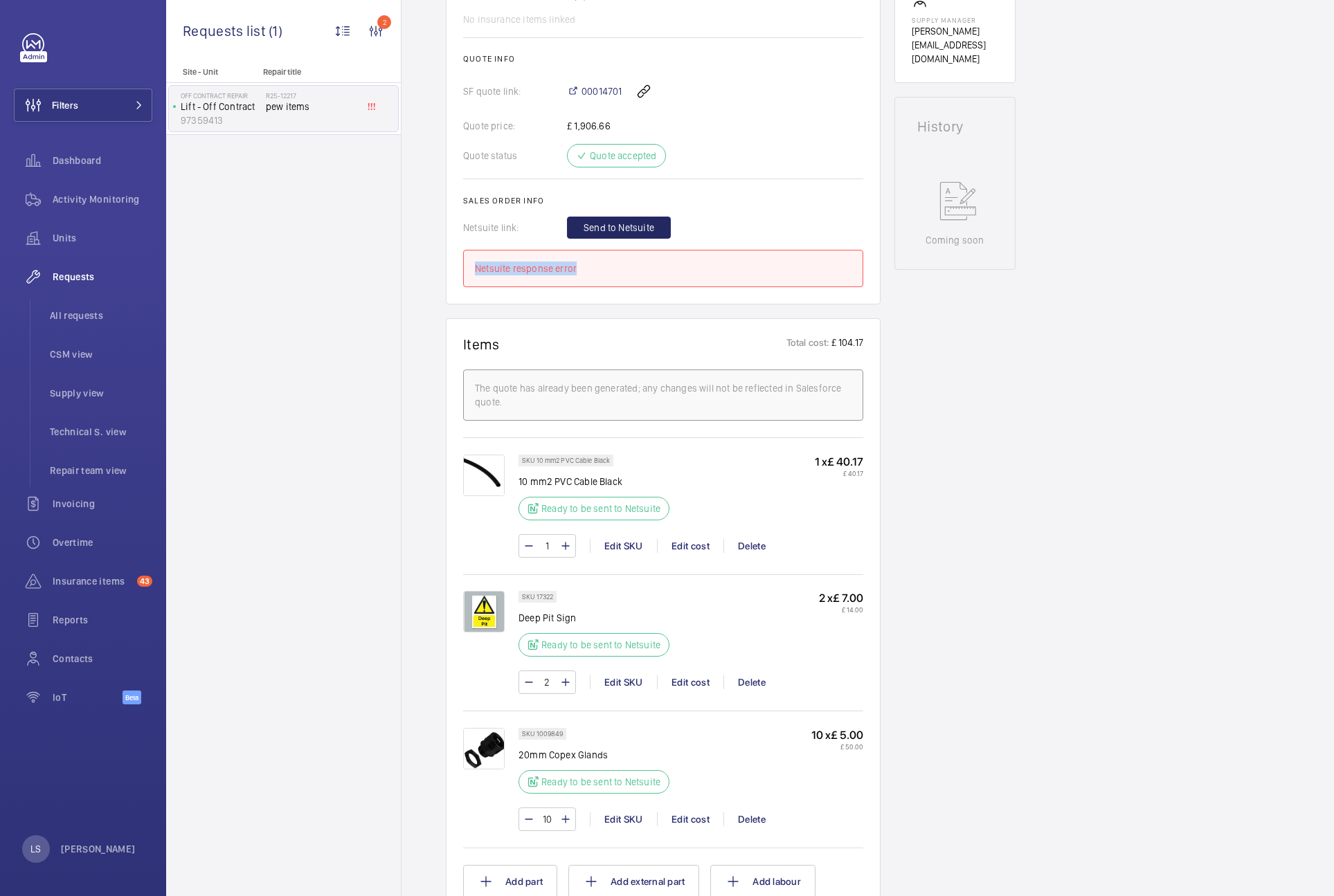
drag, startPoint x: 586, startPoint y: 269, endPoint x: 457, endPoint y: 282, distance: 129.7
drag, startPoint x: 638, startPoint y: 483, endPoint x: 528, endPoint y: 483, distance: 110.0
click at [520, 481] on p "10 mm2 PVC Cable Black" at bounding box center [598, 481] width 159 height 14
click at [535, 484] on p "10 mm2 PVC Cable Black" at bounding box center [598, 481] width 159 height 14
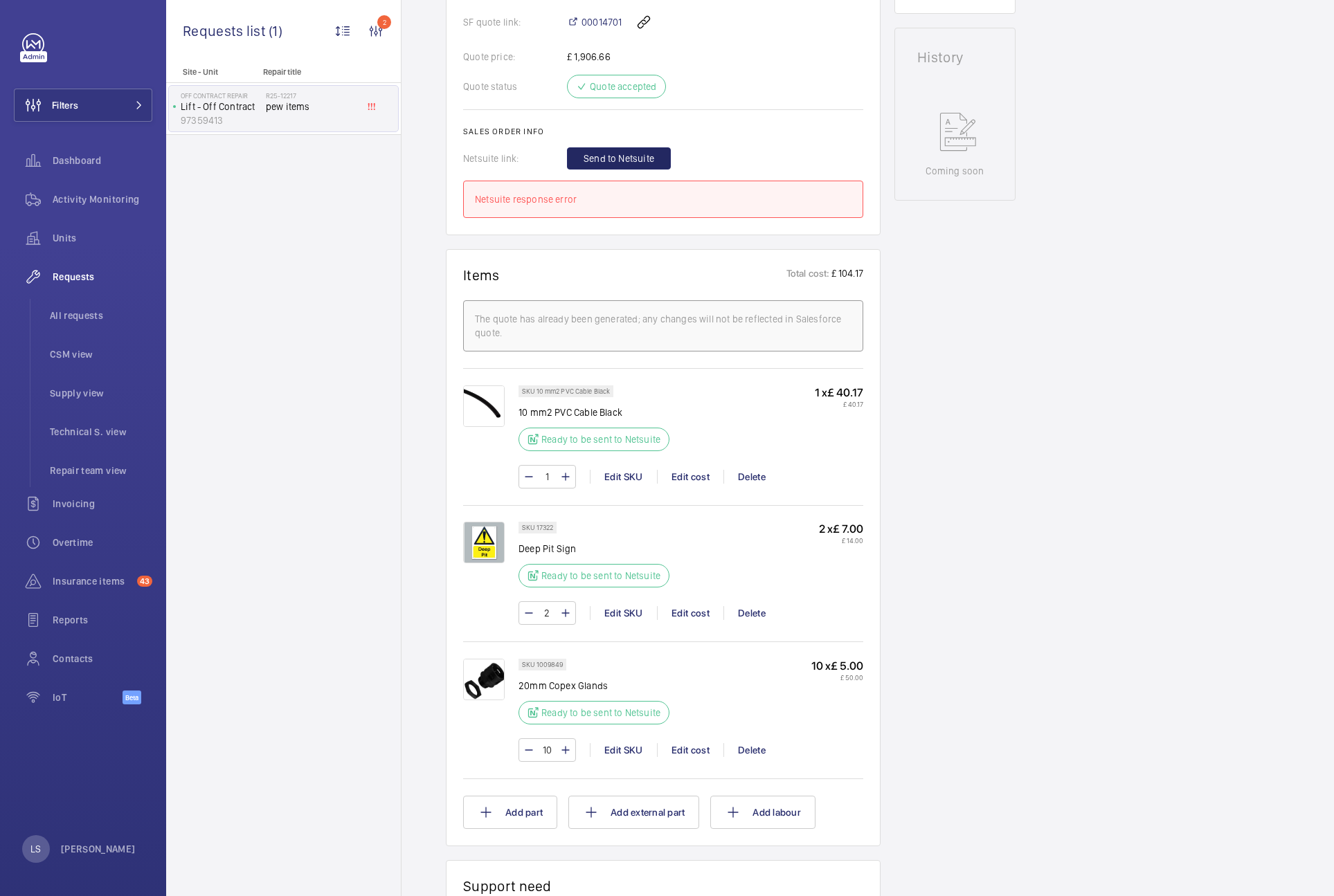
scroll to position [692, 0]
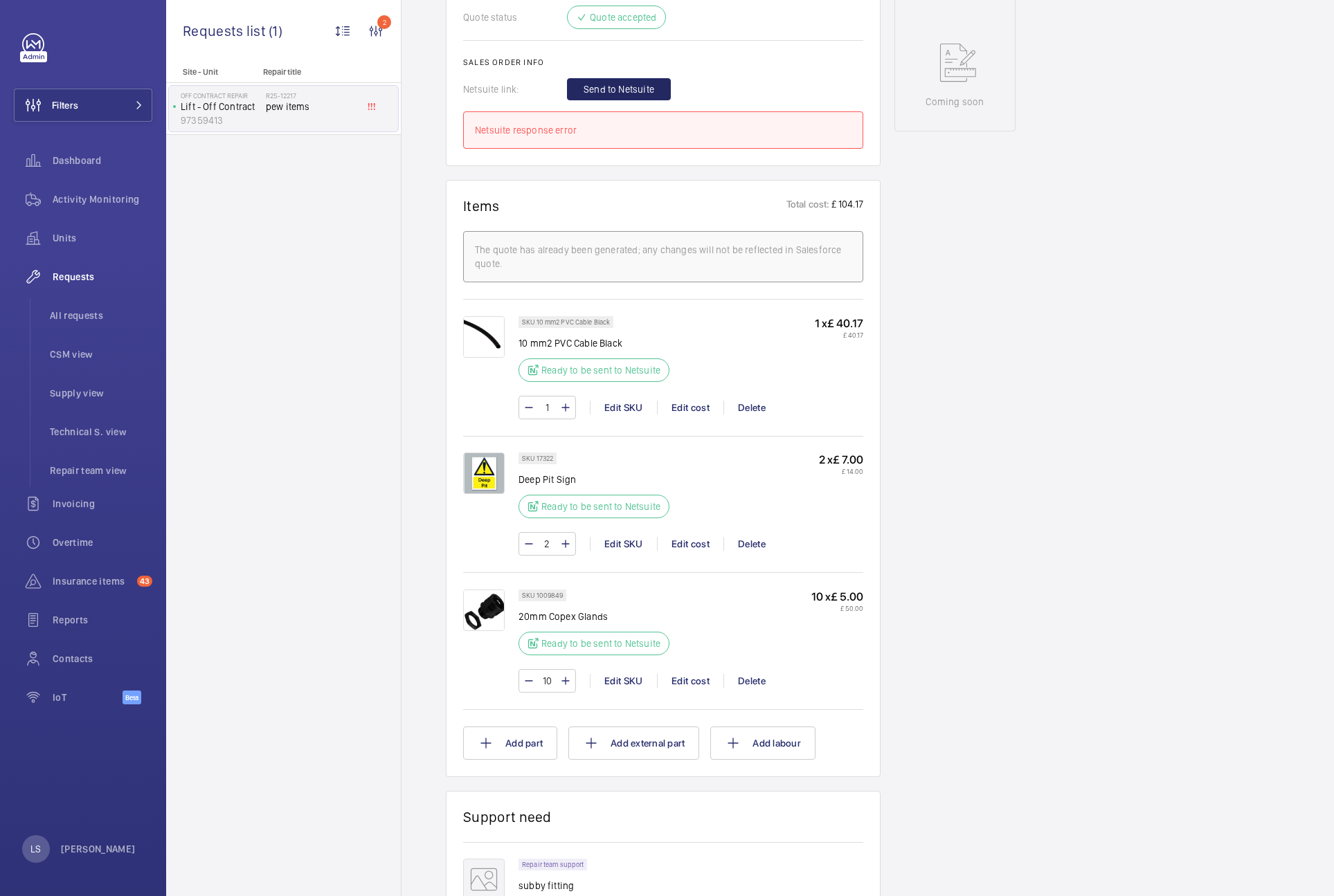
click at [1184, 200] on div "Engineers requests R25-12217 A repair request was created on 2025-09-15 by Jen …" at bounding box center [868, 387] width 933 height 1890
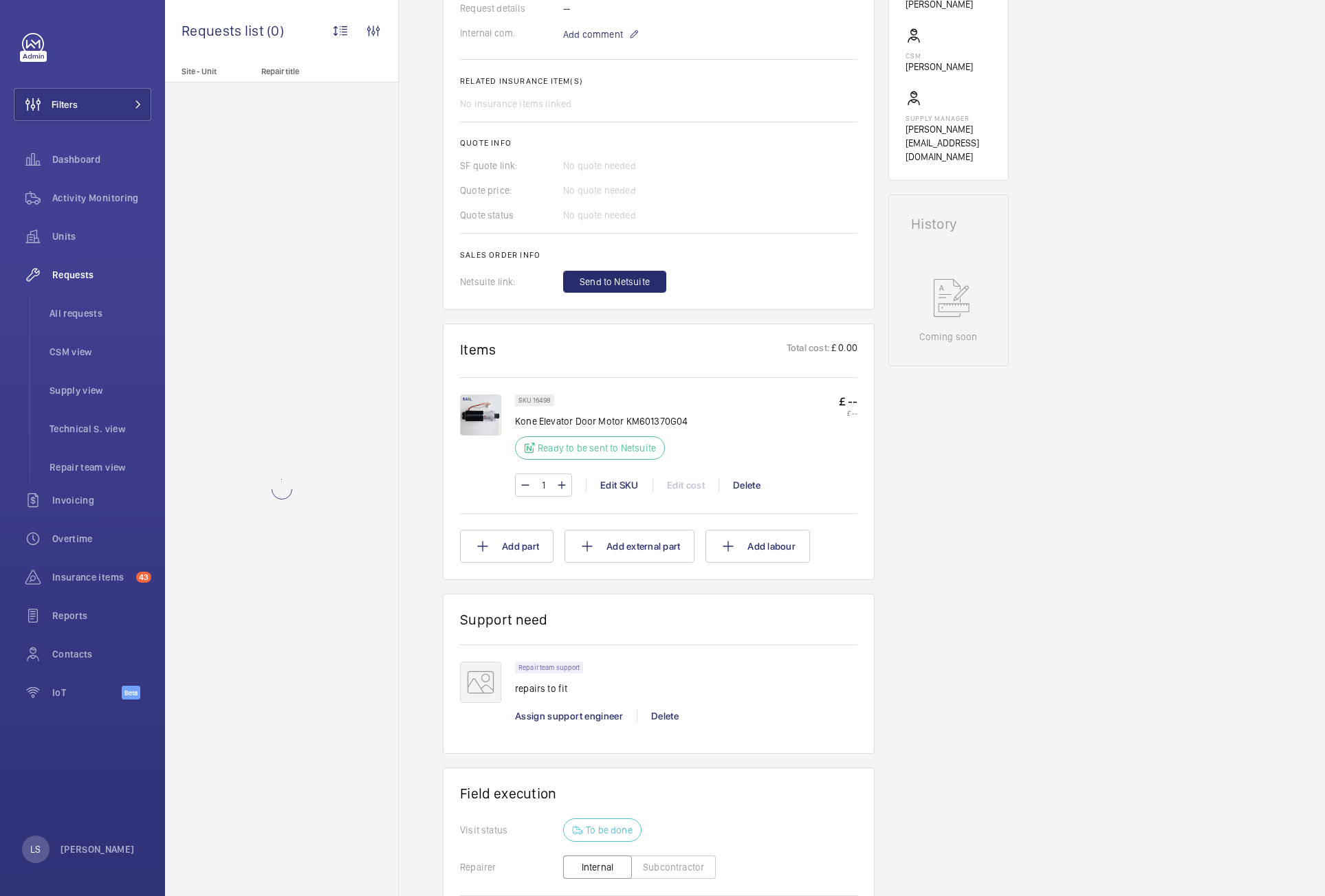
scroll to position [550, 0]
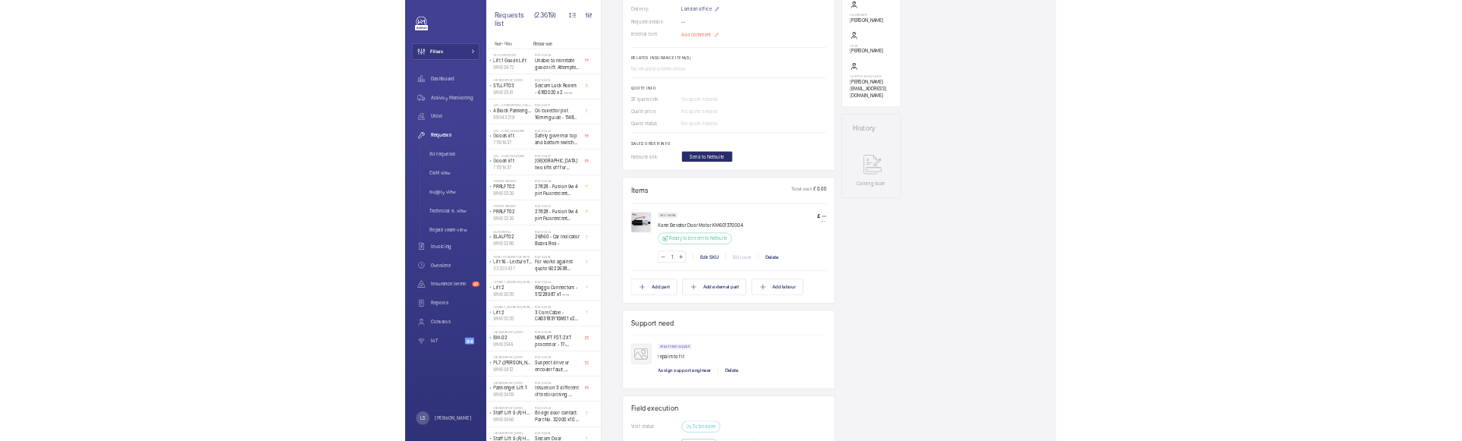
scroll to position [76, 0]
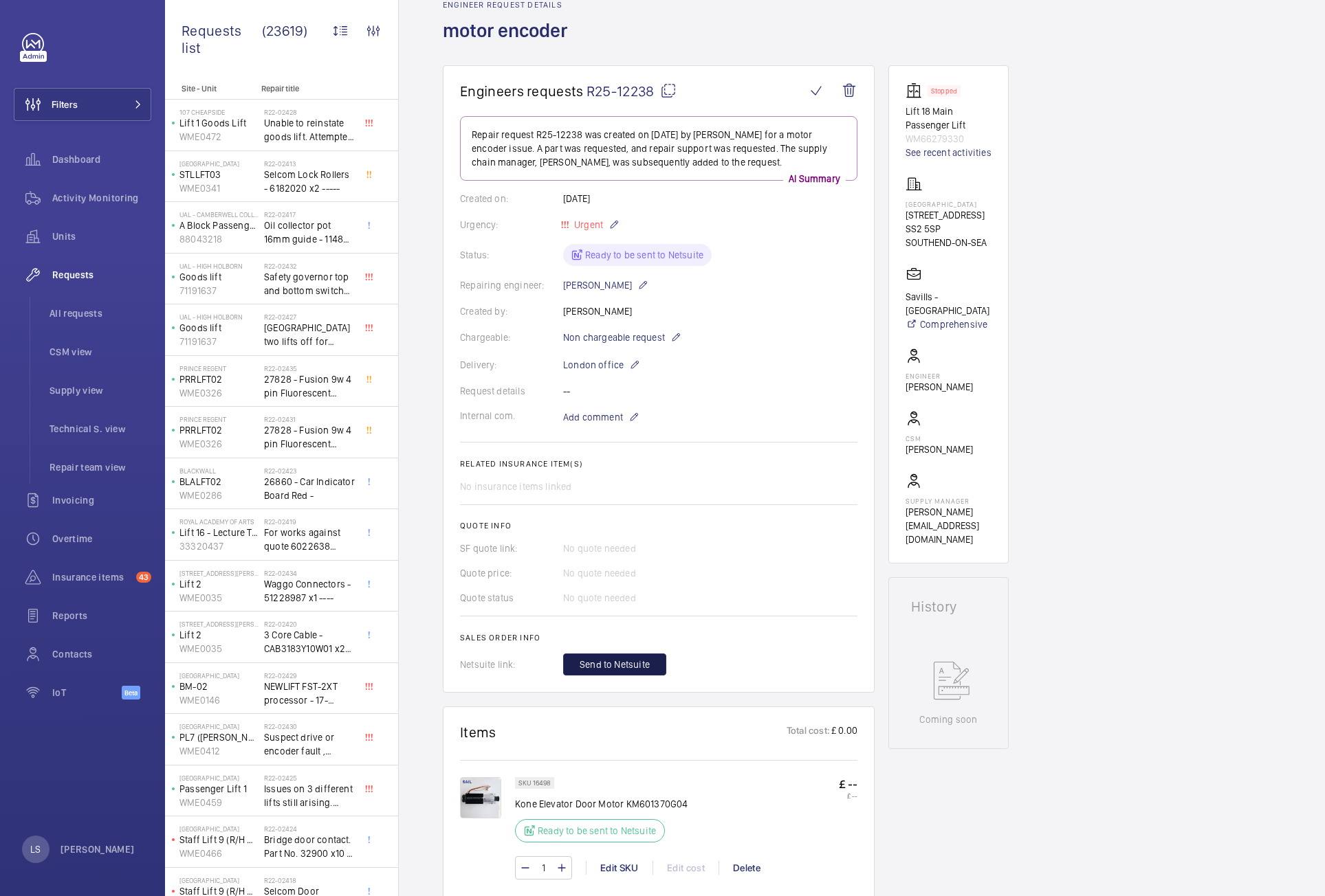
click at [621, 664] on span "Send to Netsuite" at bounding box center [614, 664] width 70 height 14
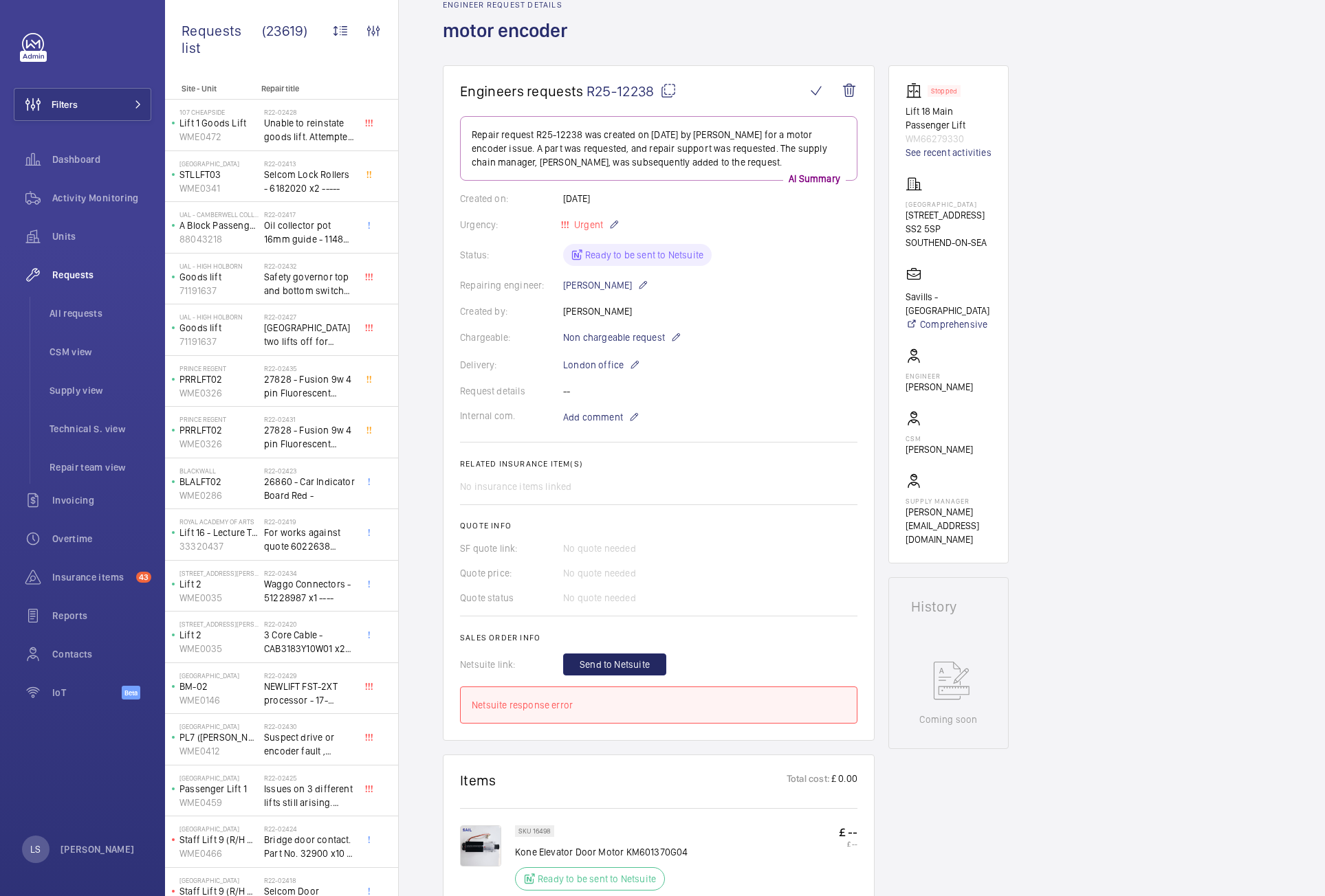
click at [608, 710] on div "Netsuite response error" at bounding box center [658, 705] width 374 height 14
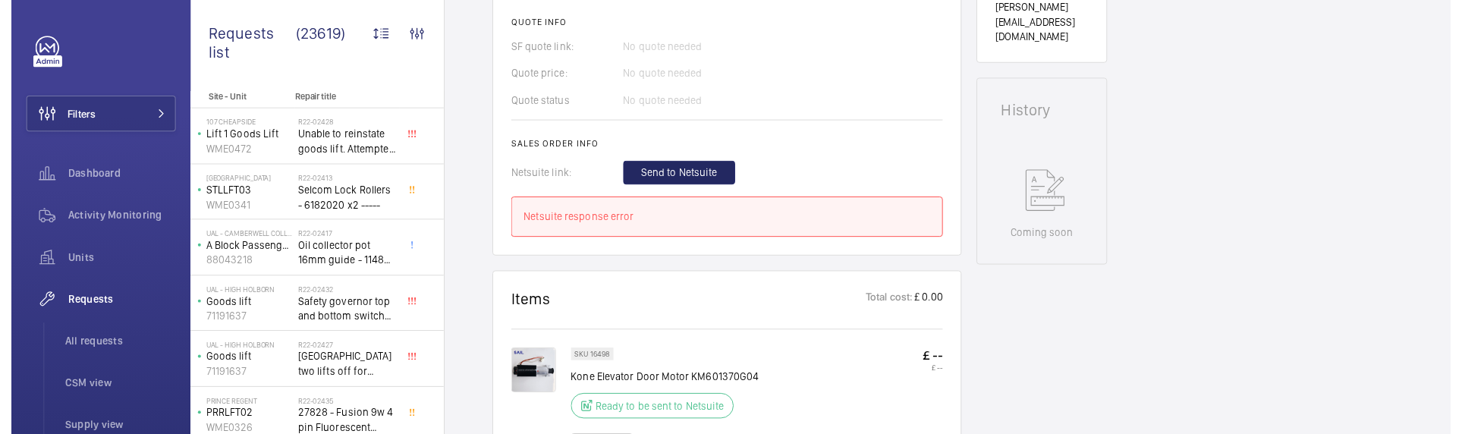
scroll to position [683, 0]
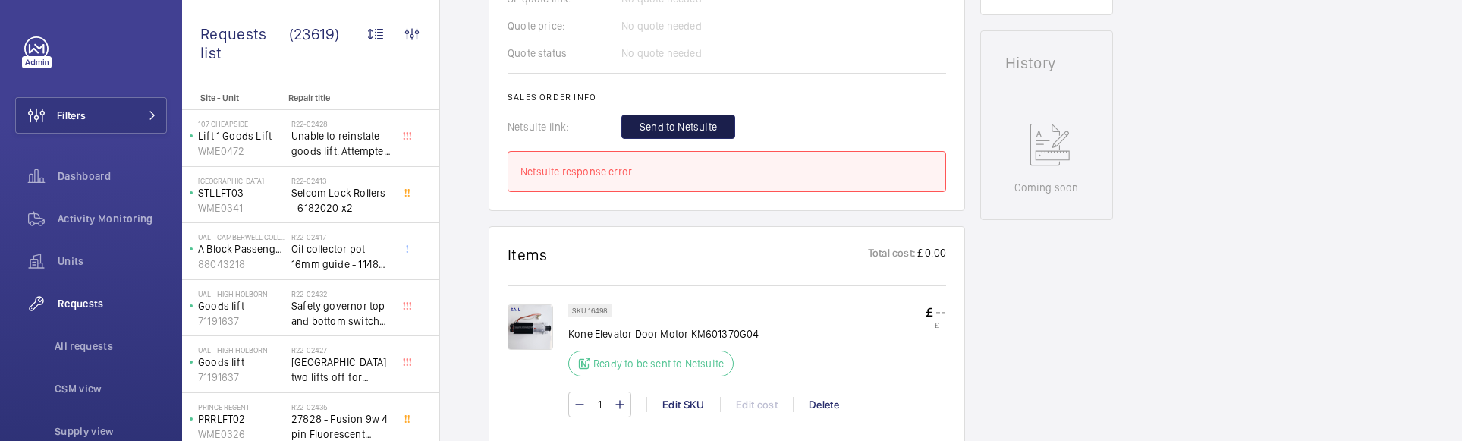
click at [659, 116] on button "Send to Netsuite" at bounding box center [678, 127] width 114 height 24
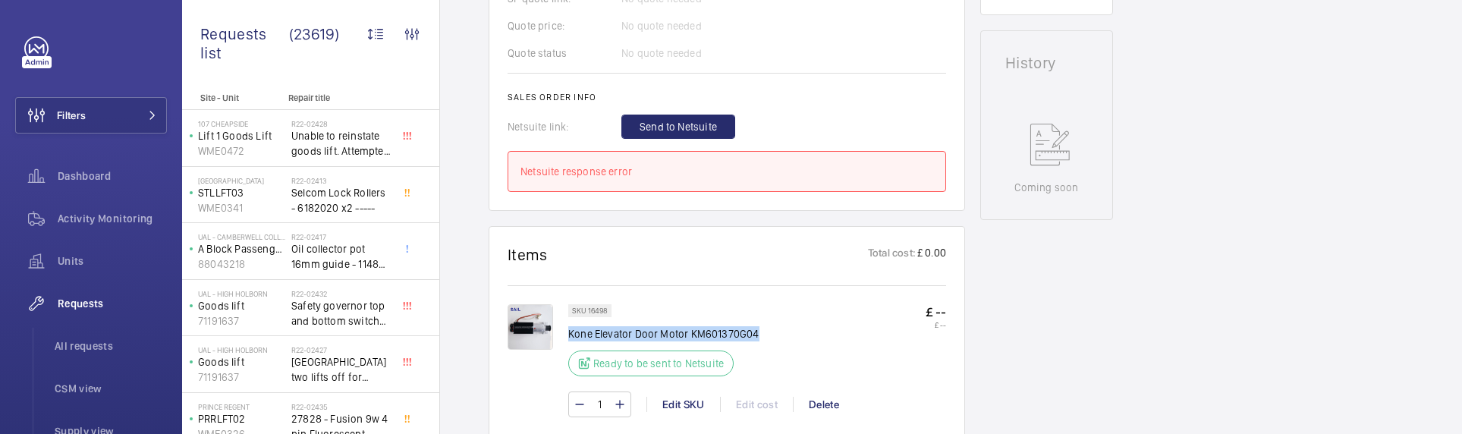
drag, startPoint x: 571, startPoint y: 333, endPoint x: 773, endPoint y: 330, distance: 201.8
click at [773, 330] on div "SKU 16498 Kone Elevator Door Motor KM601370G04 Ready to be sent to Netsuite £ -…" at bounding box center [757, 344] width 378 height 81
copy p "Kone Elevator Door Motor KM601370G04"
click at [1124, 343] on div "Engineers requests R25-12238 Repair request R25-12238 was created on 2025-09-15…" at bounding box center [951, 291] width 1022 height 1653
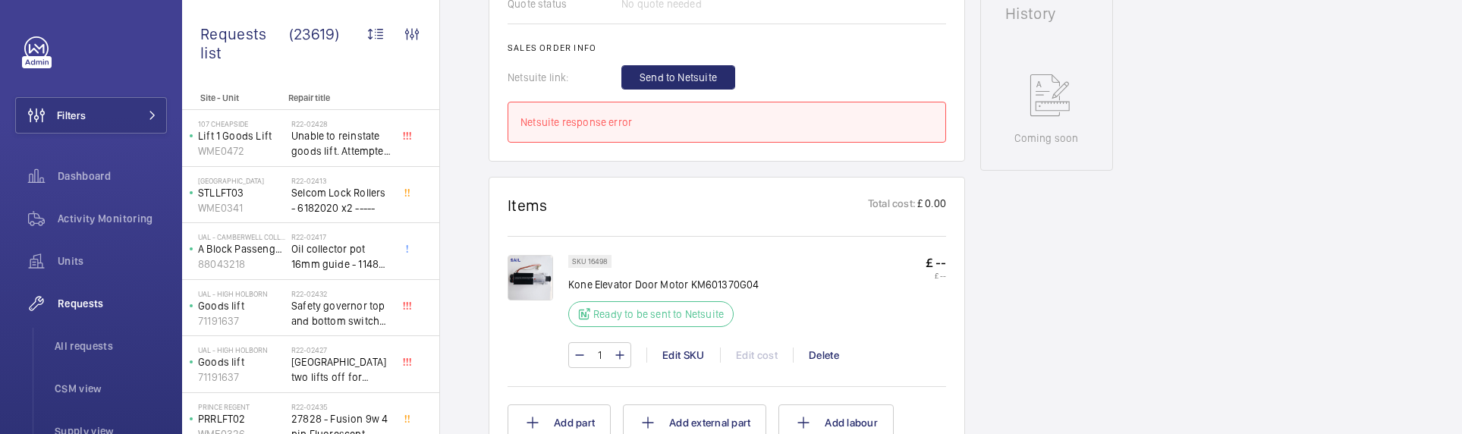
scroll to position [758, 0]
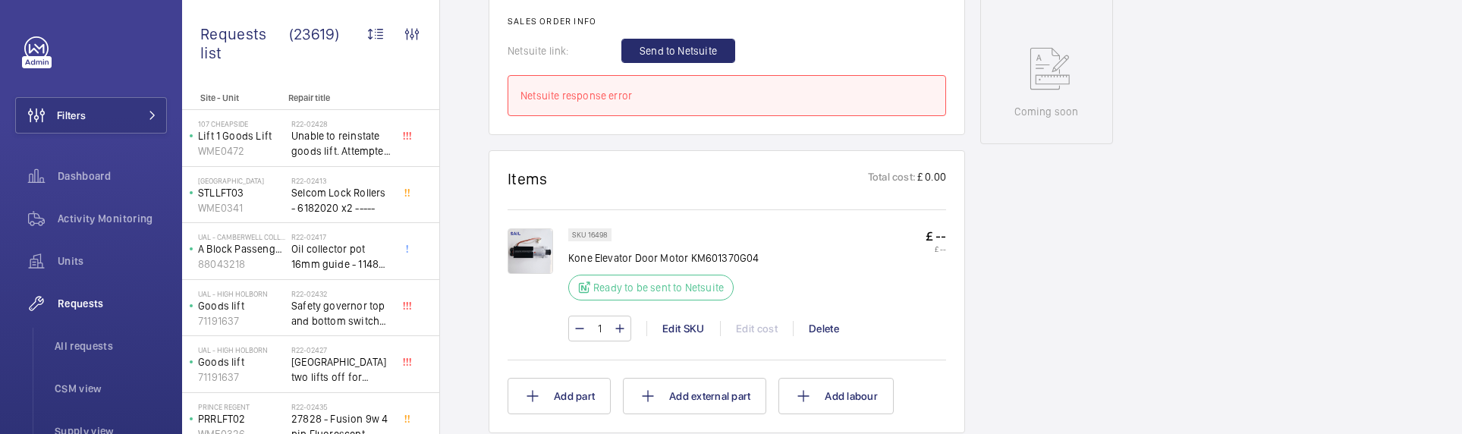
click at [718, 255] on p "Kone Elevator Door Motor KM601370G04" at bounding box center [663, 257] width 191 height 15
copy p "KM601370G04"
click at [578, 387] on button "Add part" at bounding box center [558, 396] width 103 height 36
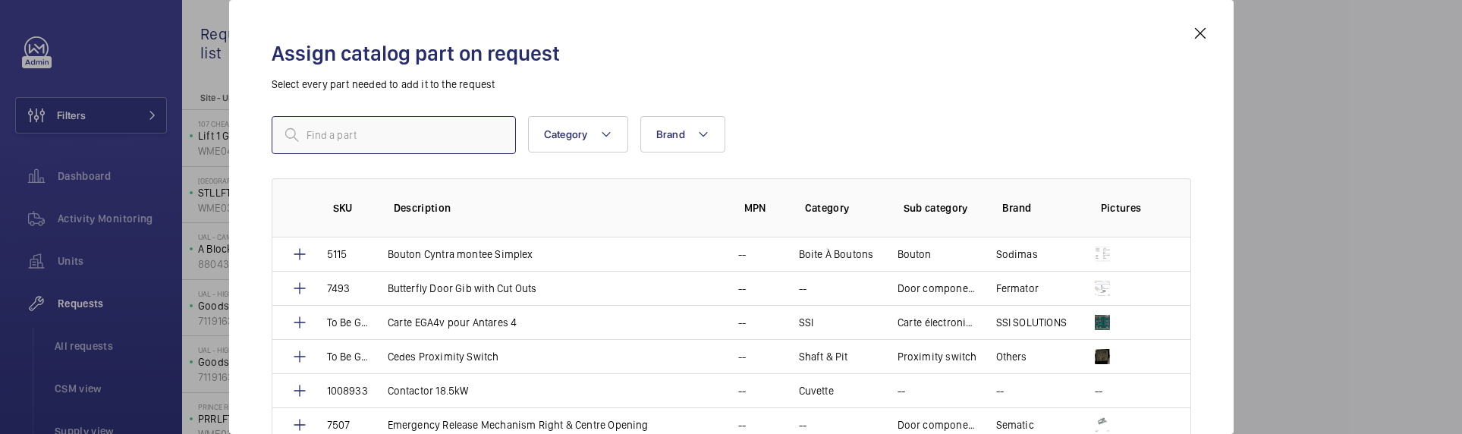
click at [360, 144] on input "text" at bounding box center [394, 135] width 244 height 38
paste input "KM601370G04"
type input "KM601370G04"
click at [1317, 345] on div at bounding box center [731, 217] width 1462 height 434
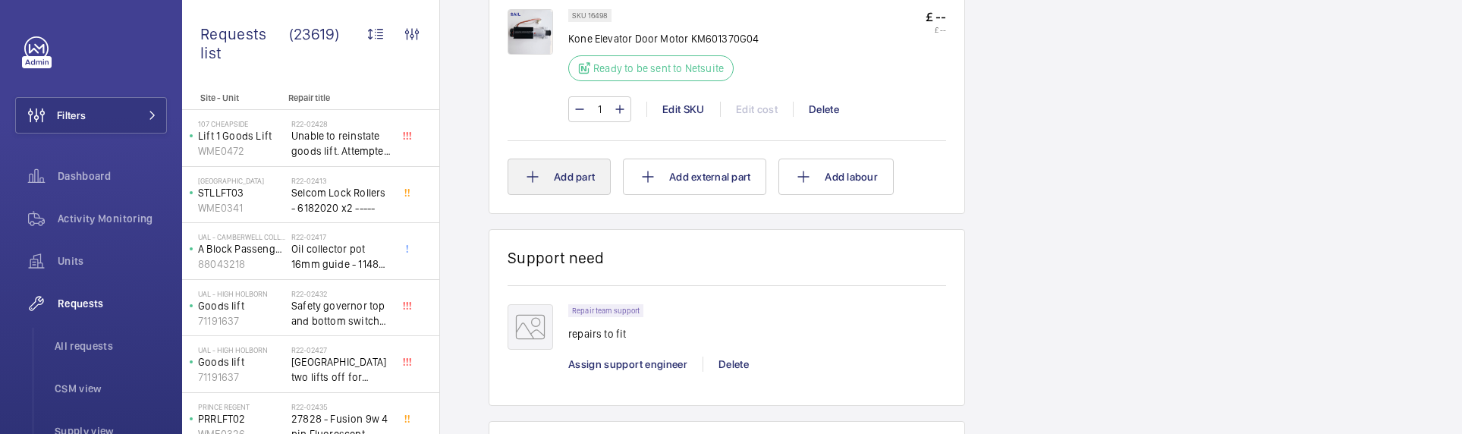
scroll to position [986, 0]
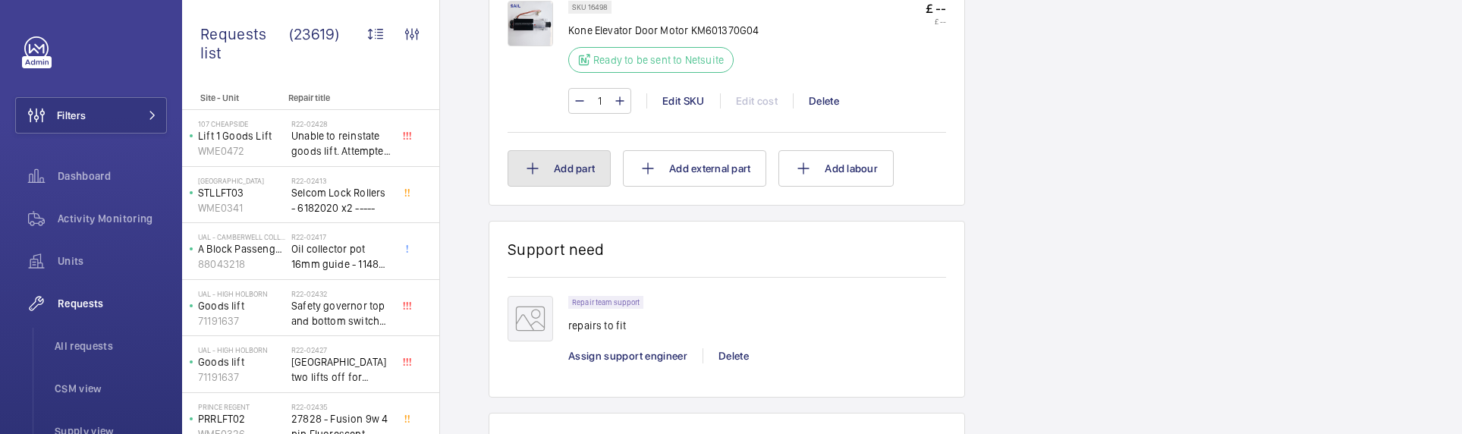
click at [551, 179] on button "Add part" at bounding box center [558, 168] width 103 height 36
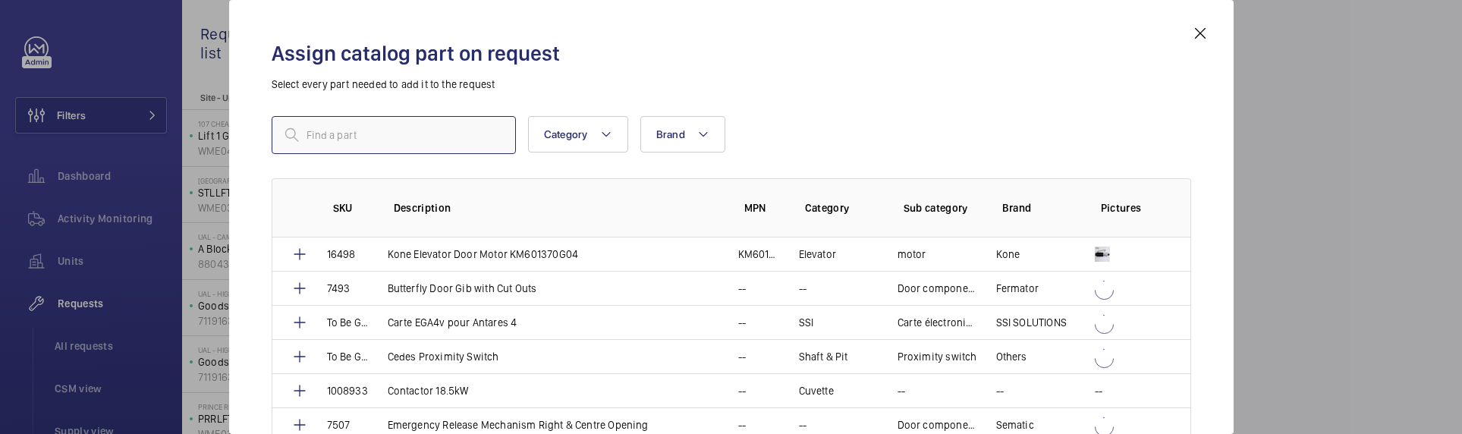
click at [384, 142] on input "text" at bounding box center [394, 135] width 244 height 38
paste input "KM601370G04"
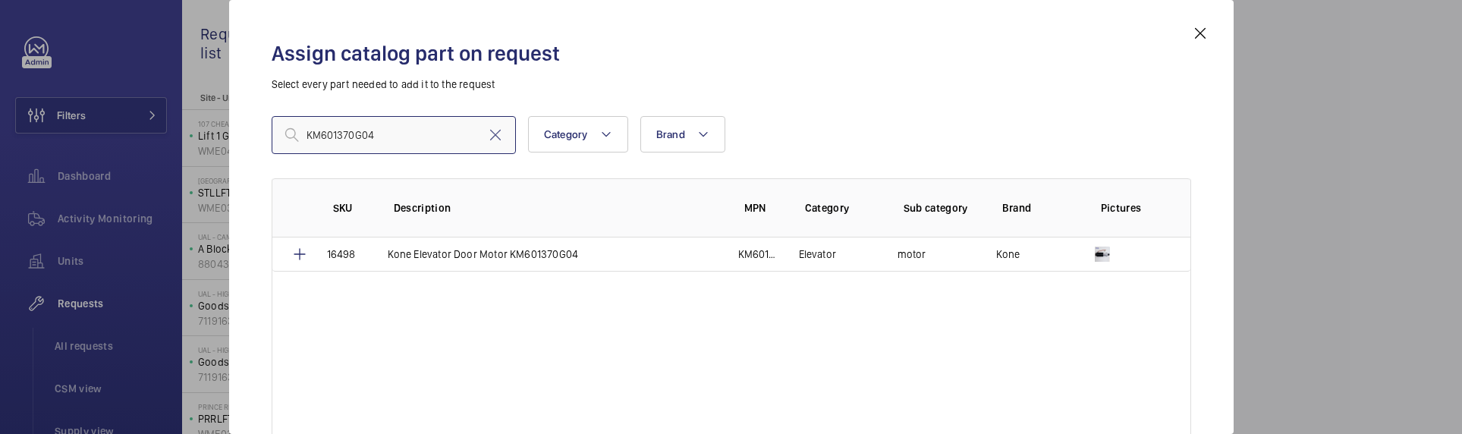
drag, startPoint x: 402, startPoint y: 133, endPoint x: -11, endPoint y: 101, distance: 413.9
click at [0, 101] on html "Filters Dashboard Activity Monitoring Units Requests All requests CSM view Supp…" at bounding box center [731, 217] width 1462 height 434
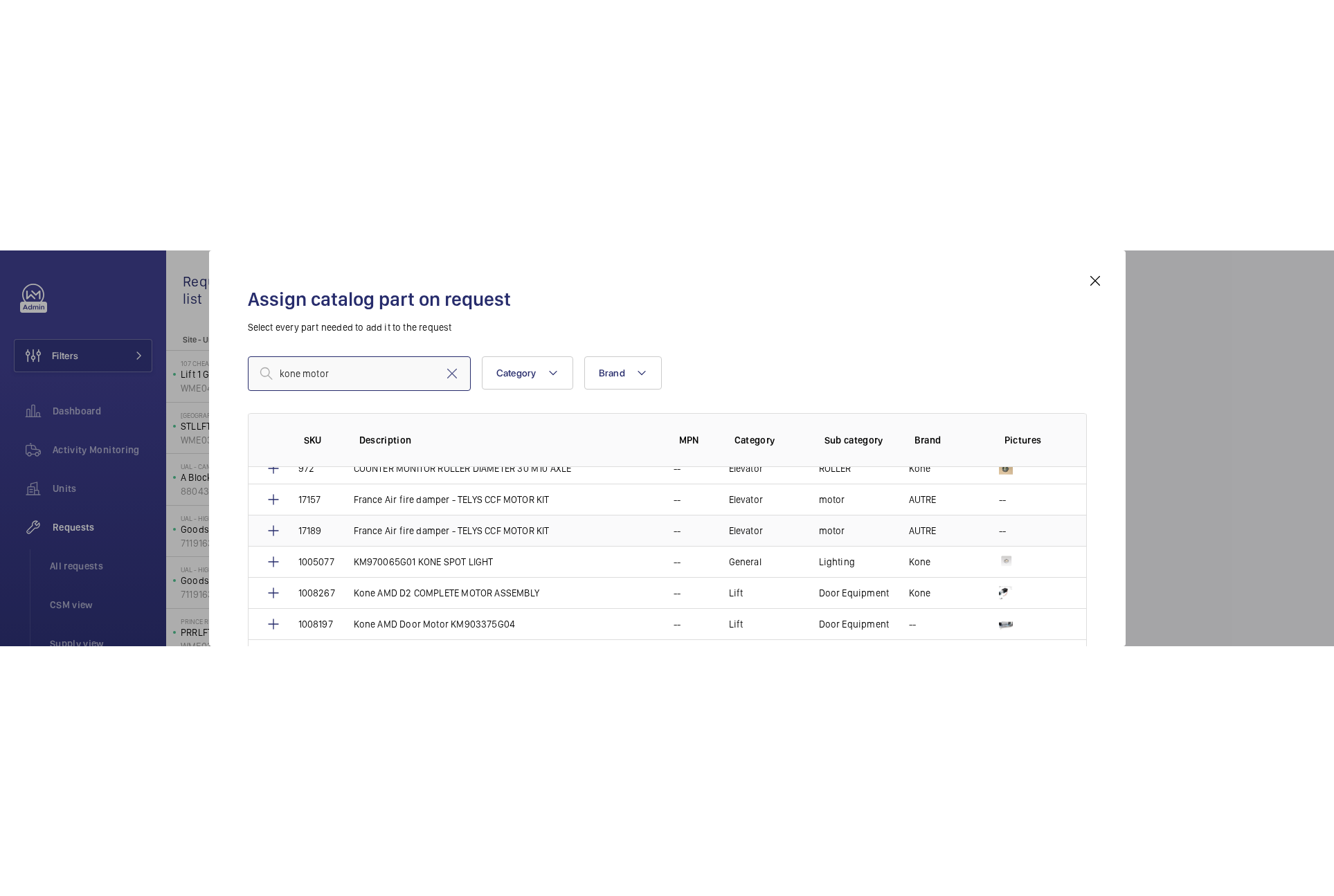
scroll to position [208, 0]
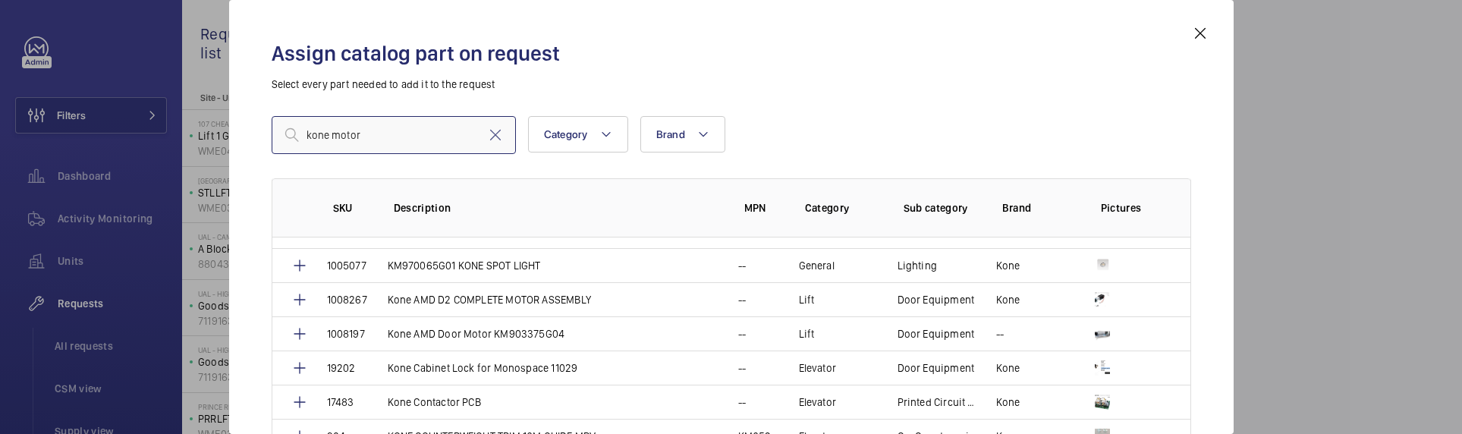
type input "kone motor"
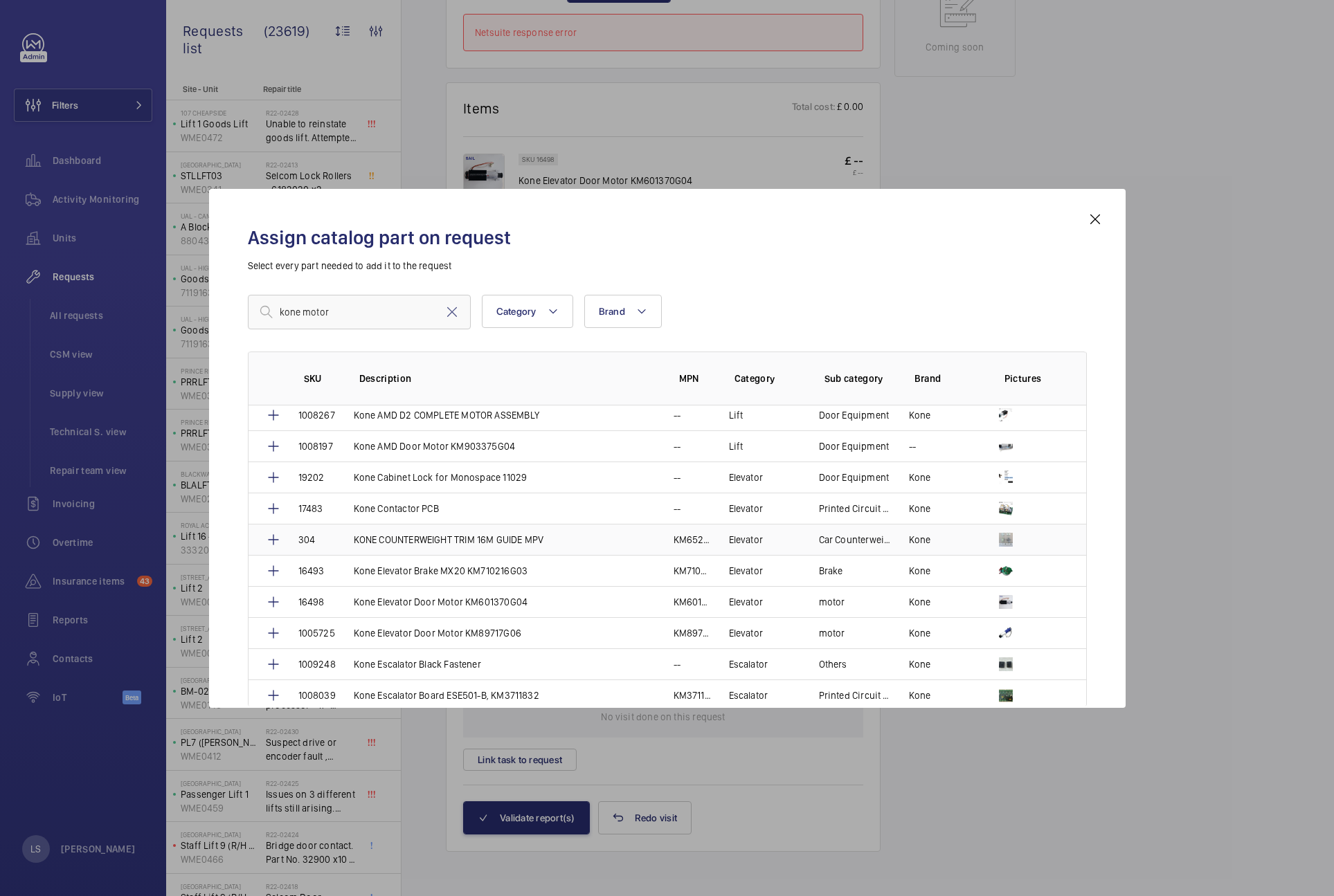
scroll to position [276, 0]
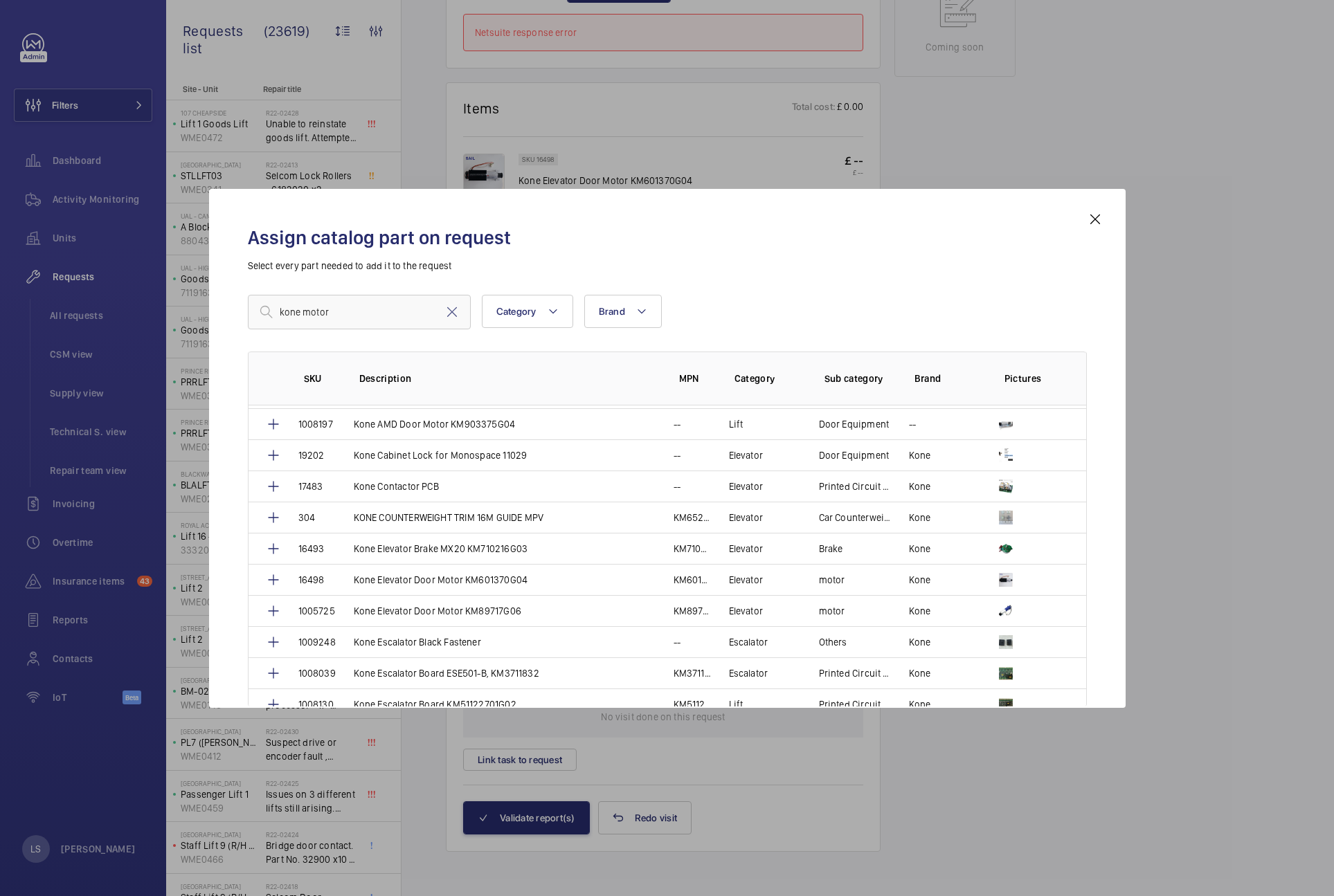
click at [1204, 497] on div at bounding box center [667, 448] width 1334 height 896
